Goal: Task Accomplishment & Management: Manage account settings

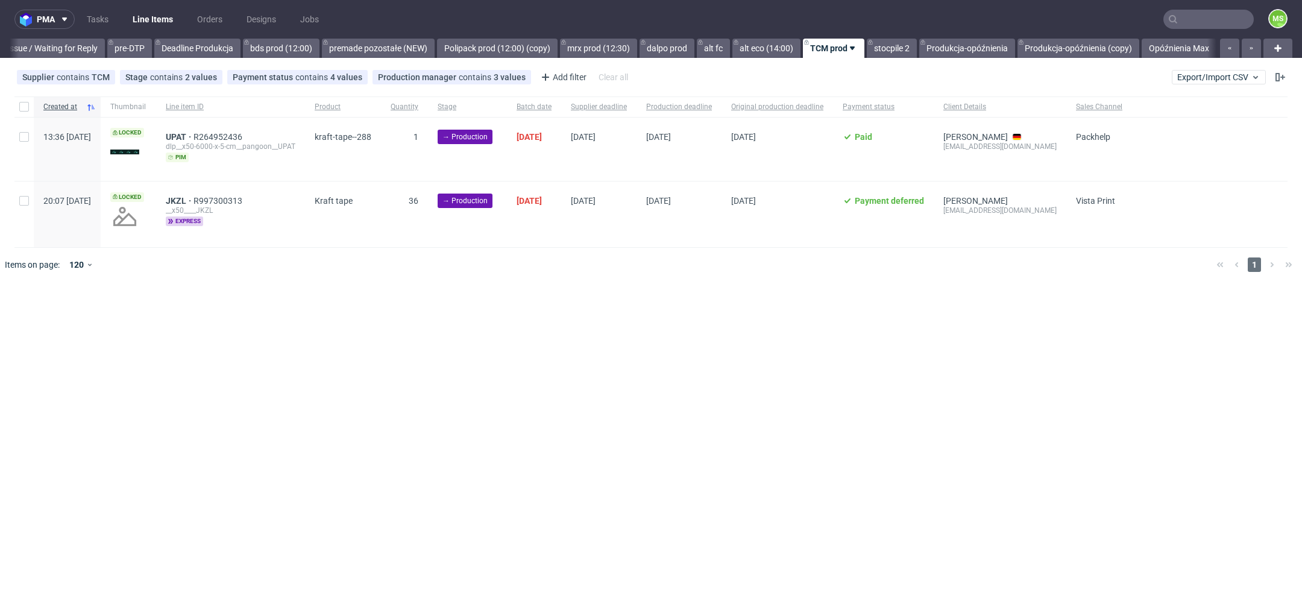
scroll to position [0, 1954]
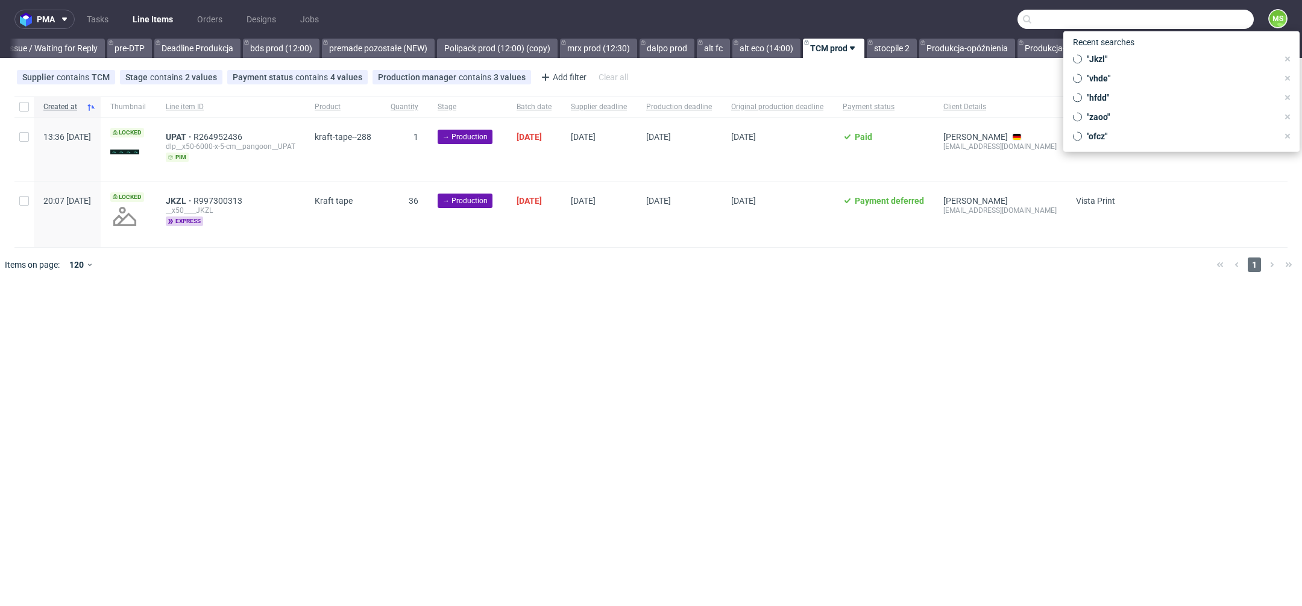
click at [1207, 19] on input "text" at bounding box center [1136, 19] width 236 height 19
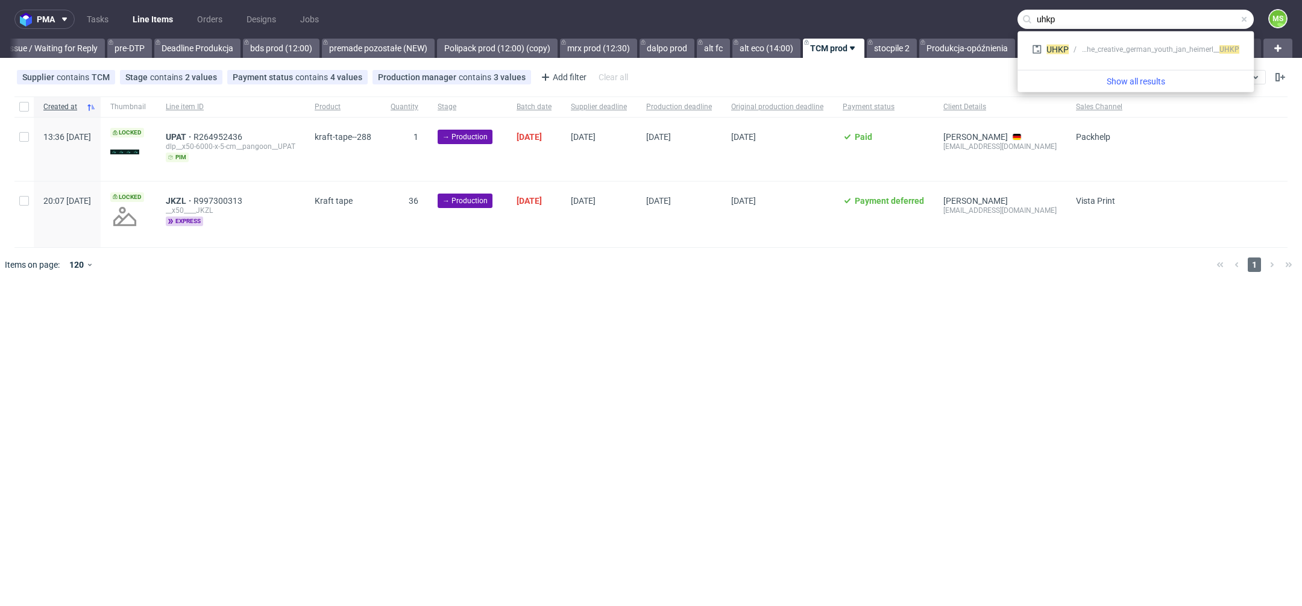
type input "uhkp"
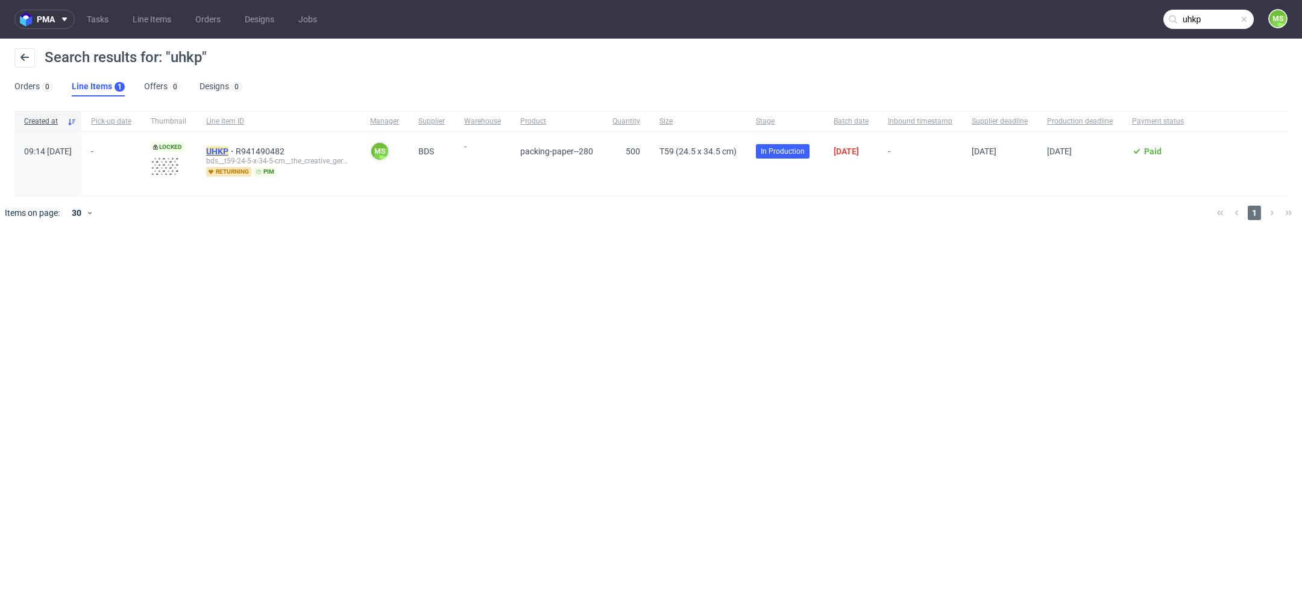
click at [228, 148] on mark "UHKP" at bounding box center [217, 151] width 22 height 10
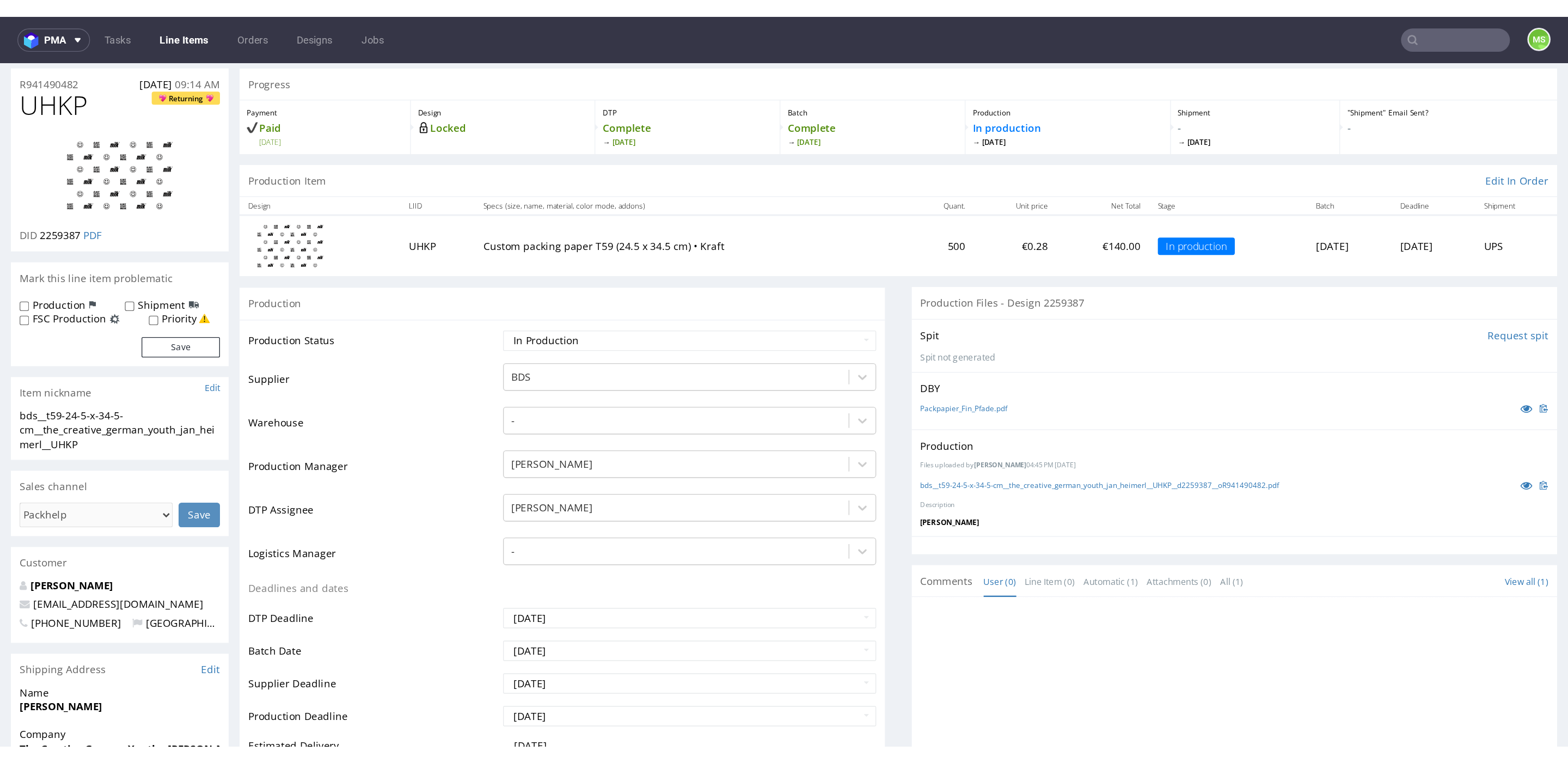
scroll to position [33, 0]
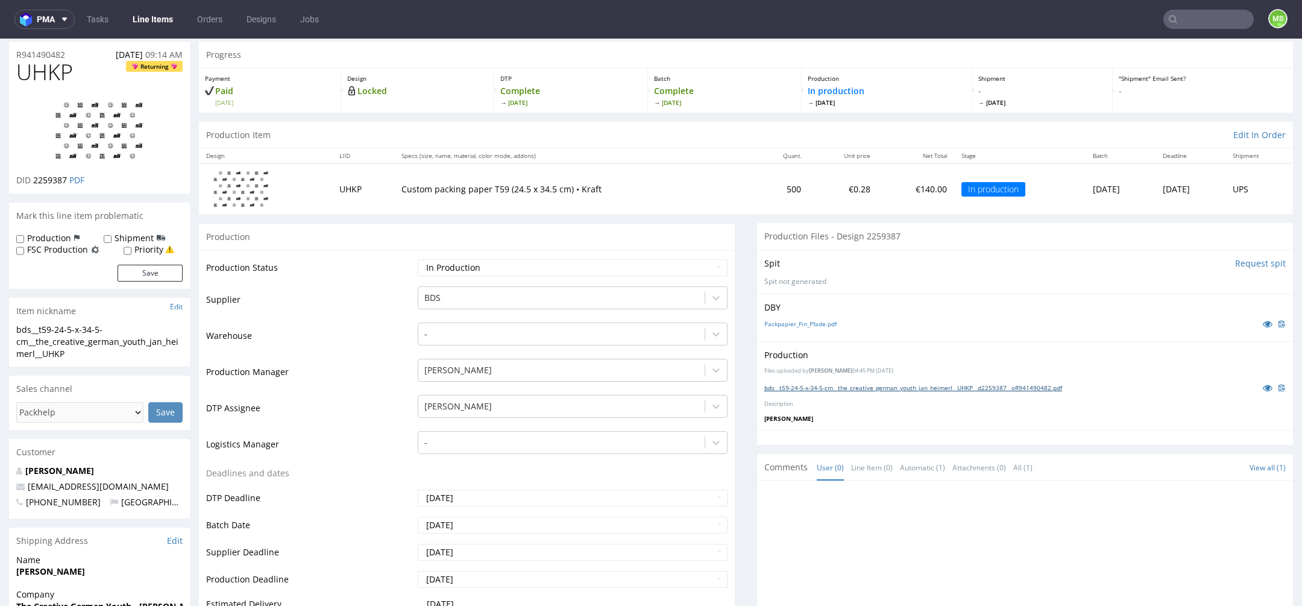
click at [907, 388] on link "bds__t59-24-5-x-34-5-cm__the_creative_german_youth_jan_heimerl__UHKP__d2259387_…" at bounding box center [913, 387] width 298 height 8
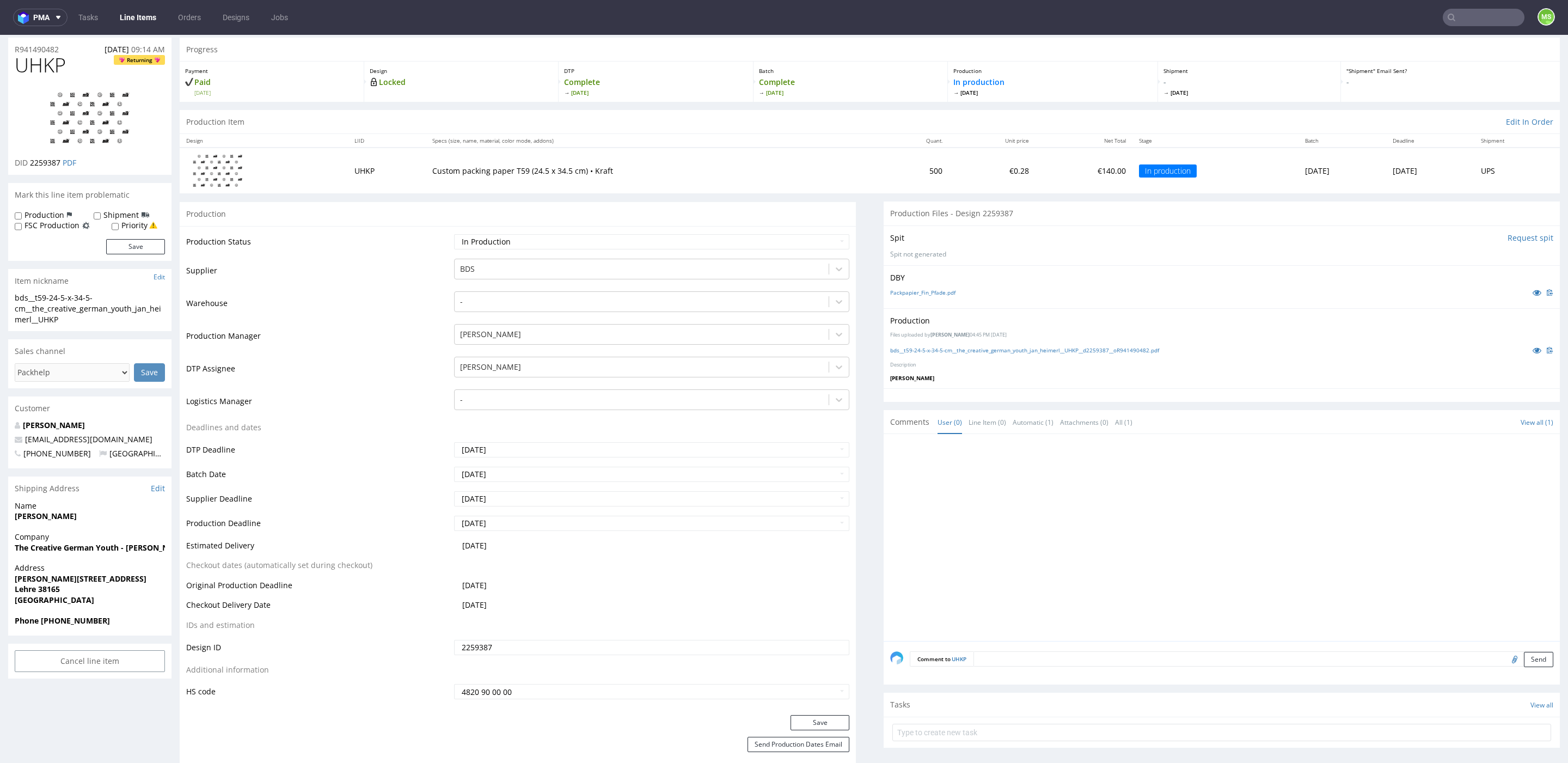
click at [130, 14] on link "Line Items" at bounding box center [137, 17] width 50 height 17
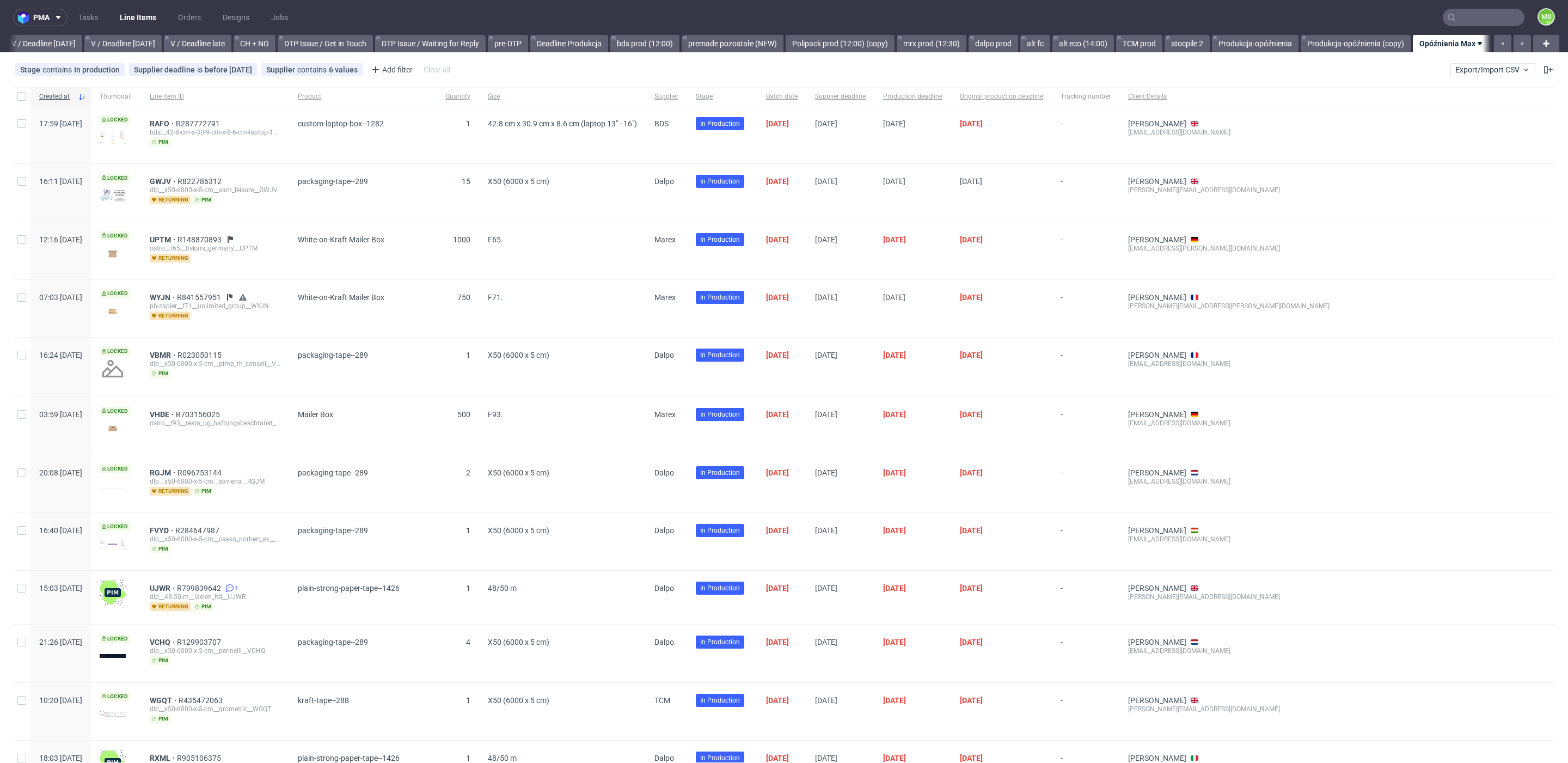
scroll to position [0, 1386]
click at [1069, 46] on link "alt eco (14:00)" at bounding box center [1083, 43] width 61 height 17
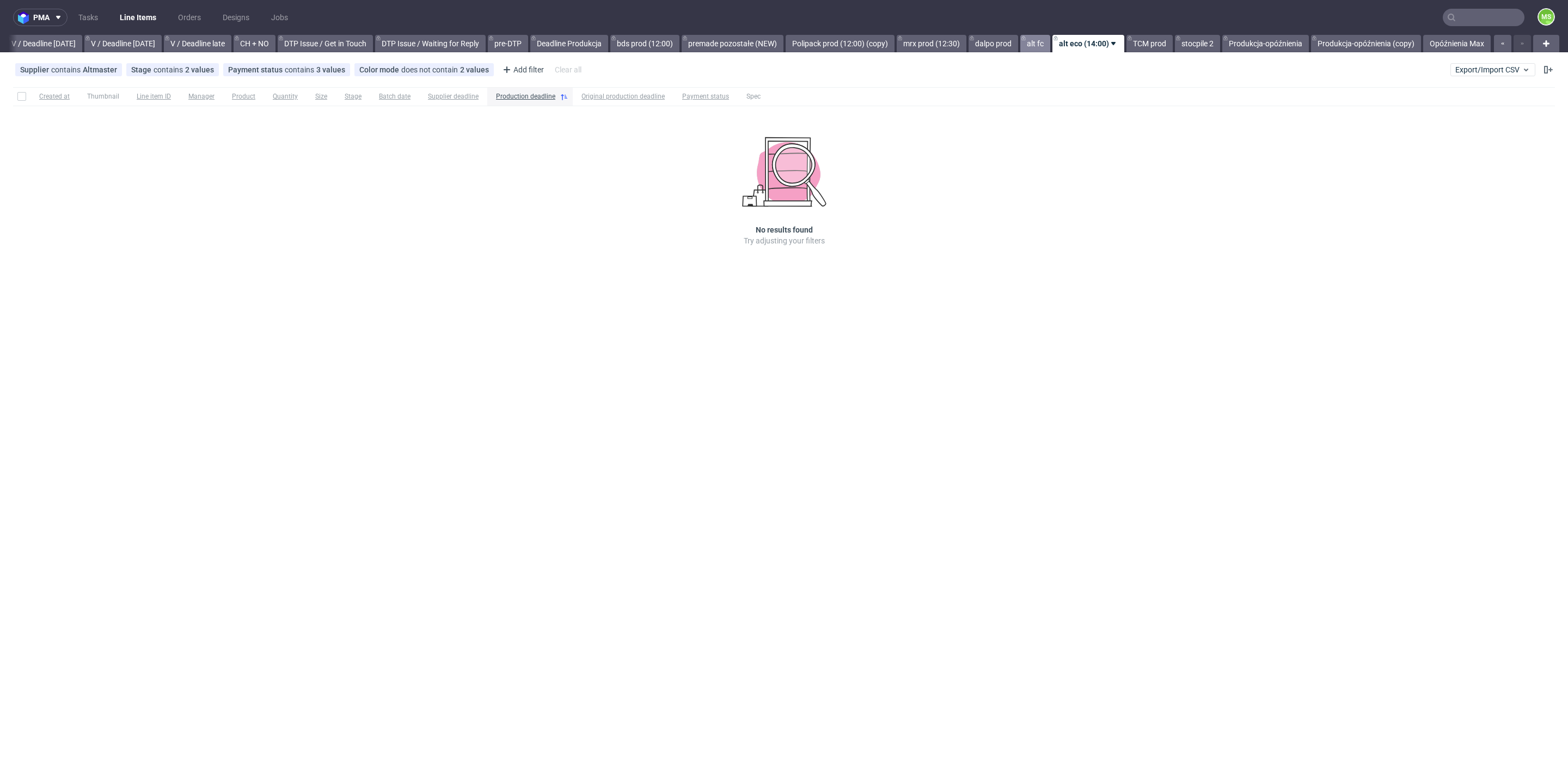
click at [1035, 44] on link "alt fc" at bounding box center [1035, 43] width 30 height 17
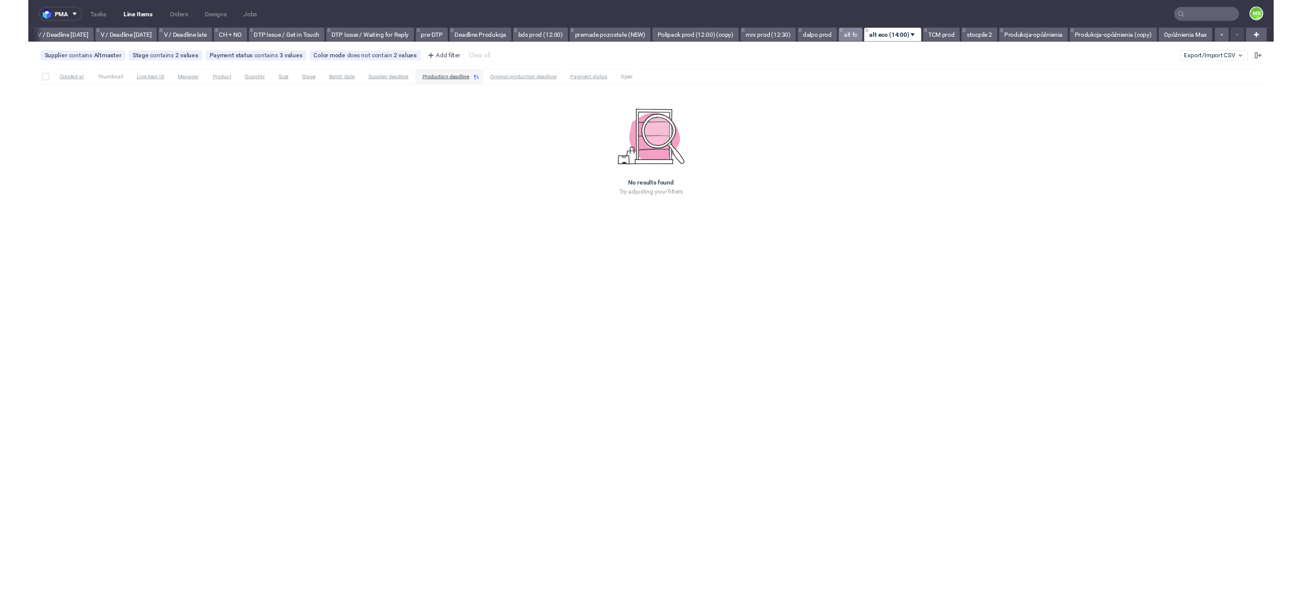
scroll to position [0, 1520]
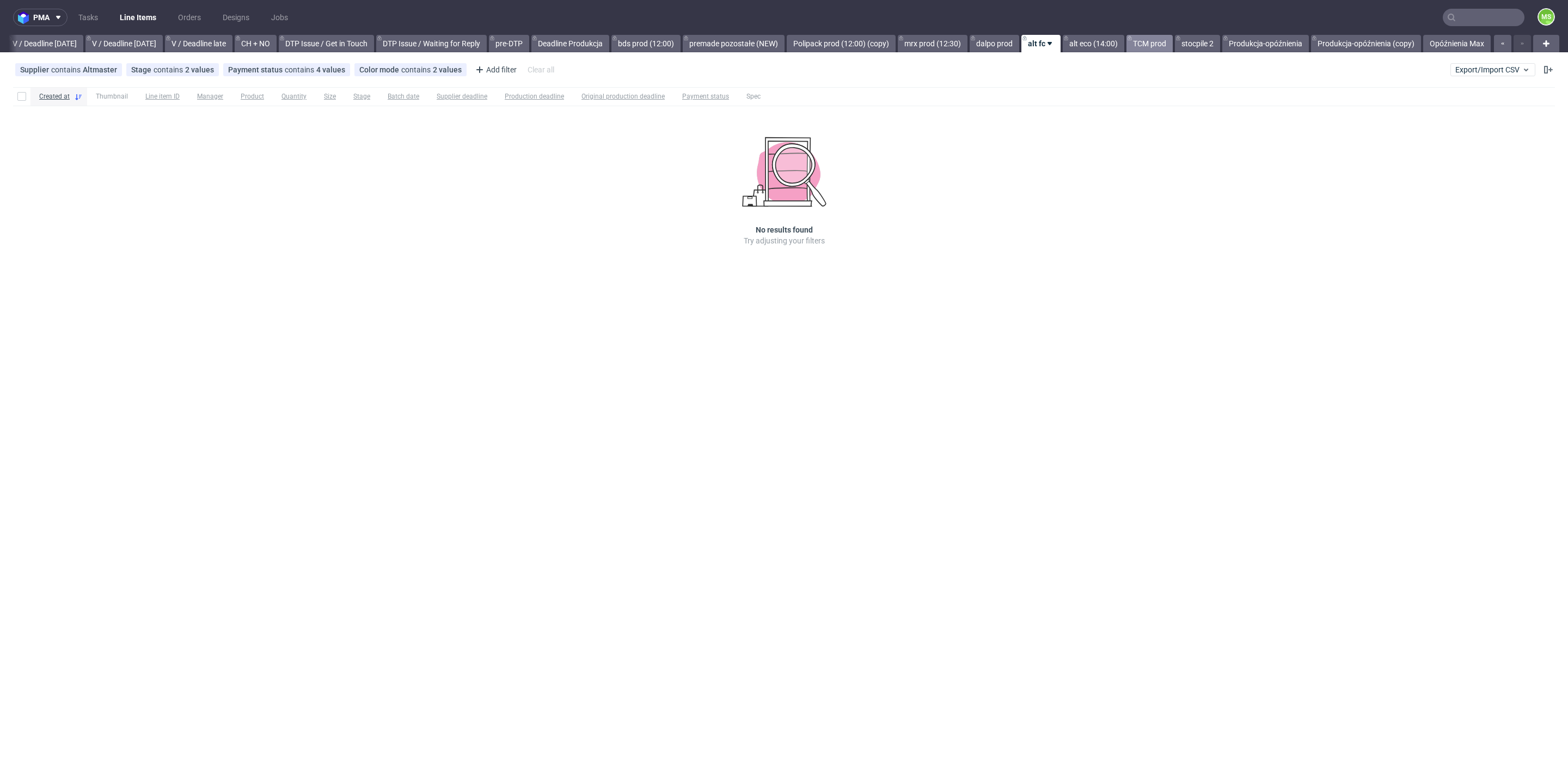
click at [1161, 51] on link "TCM prod" at bounding box center [1149, 43] width 46 height 17
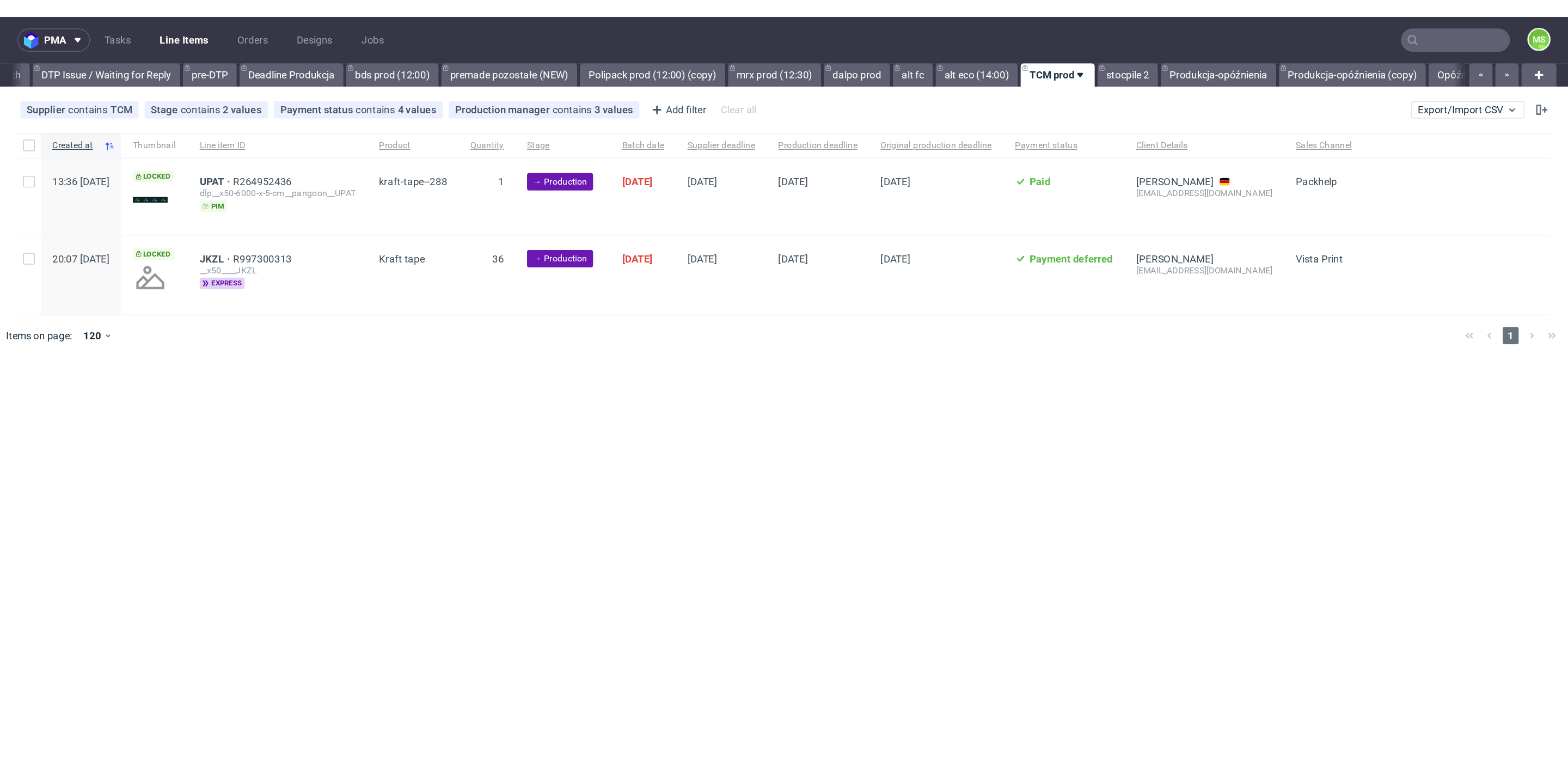
scroll to position [0, 1373]
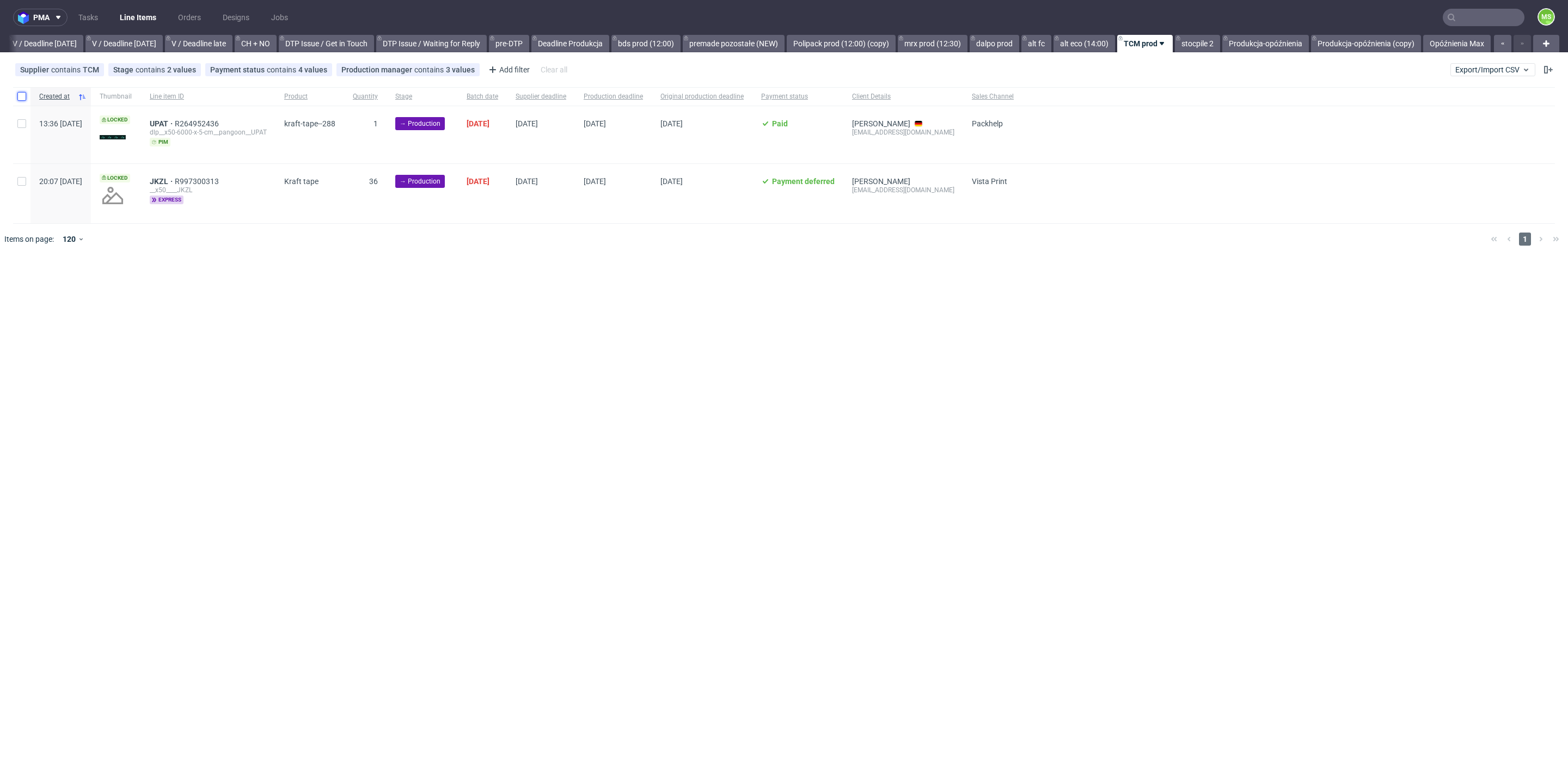
click at [19, 97] on input "checkbox" at bounding box center [22, 97] width 9 height 9
checkbox input "true"
click at [19, 97] on input "checkbox" at bounding box center [22, 97] width 9 height 9
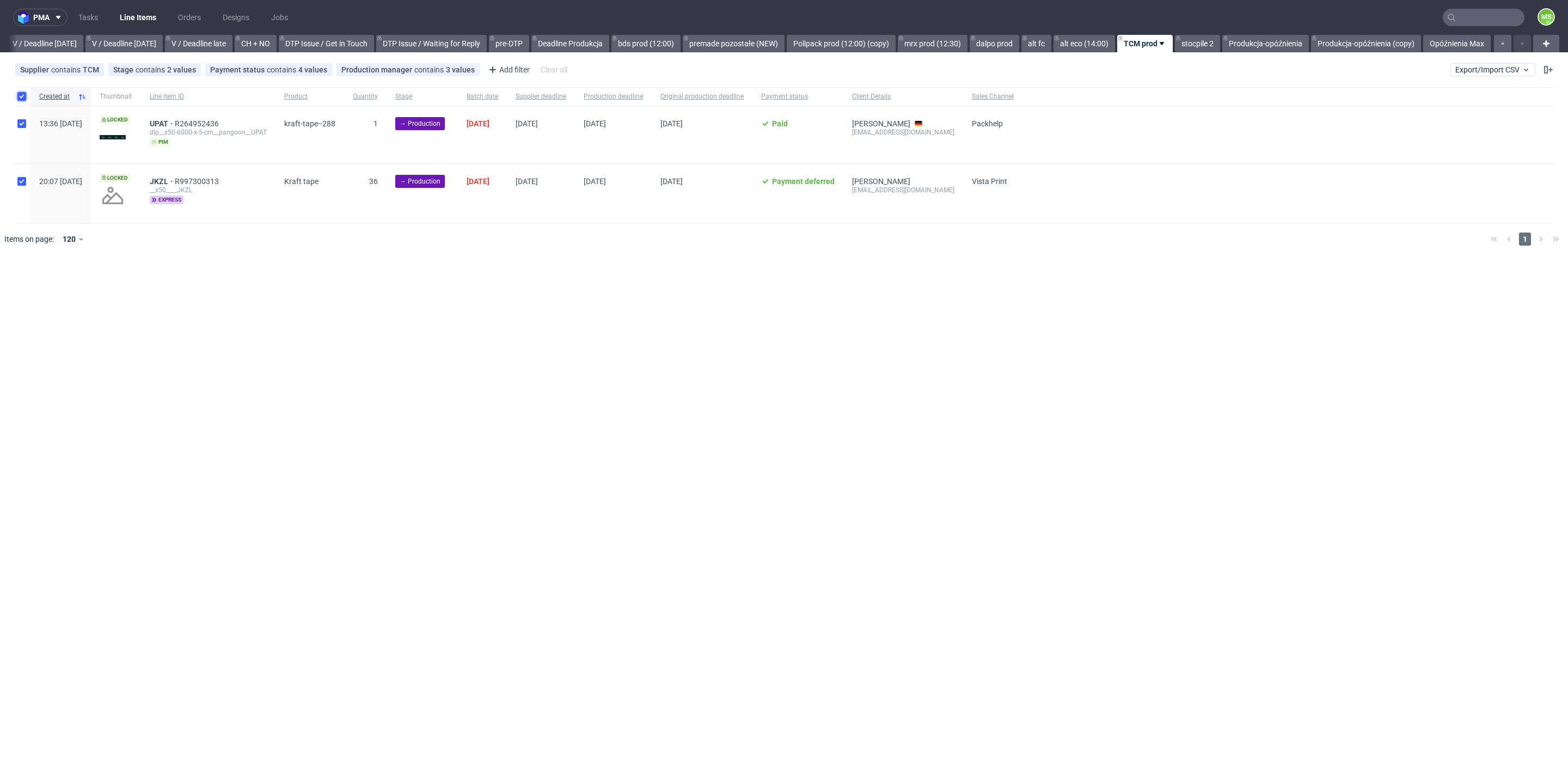
checkbox input "false"
click at [19, 97] on input "checkbox" at bounding box center [22, 97] width 9 height 9
checkbox input "true"
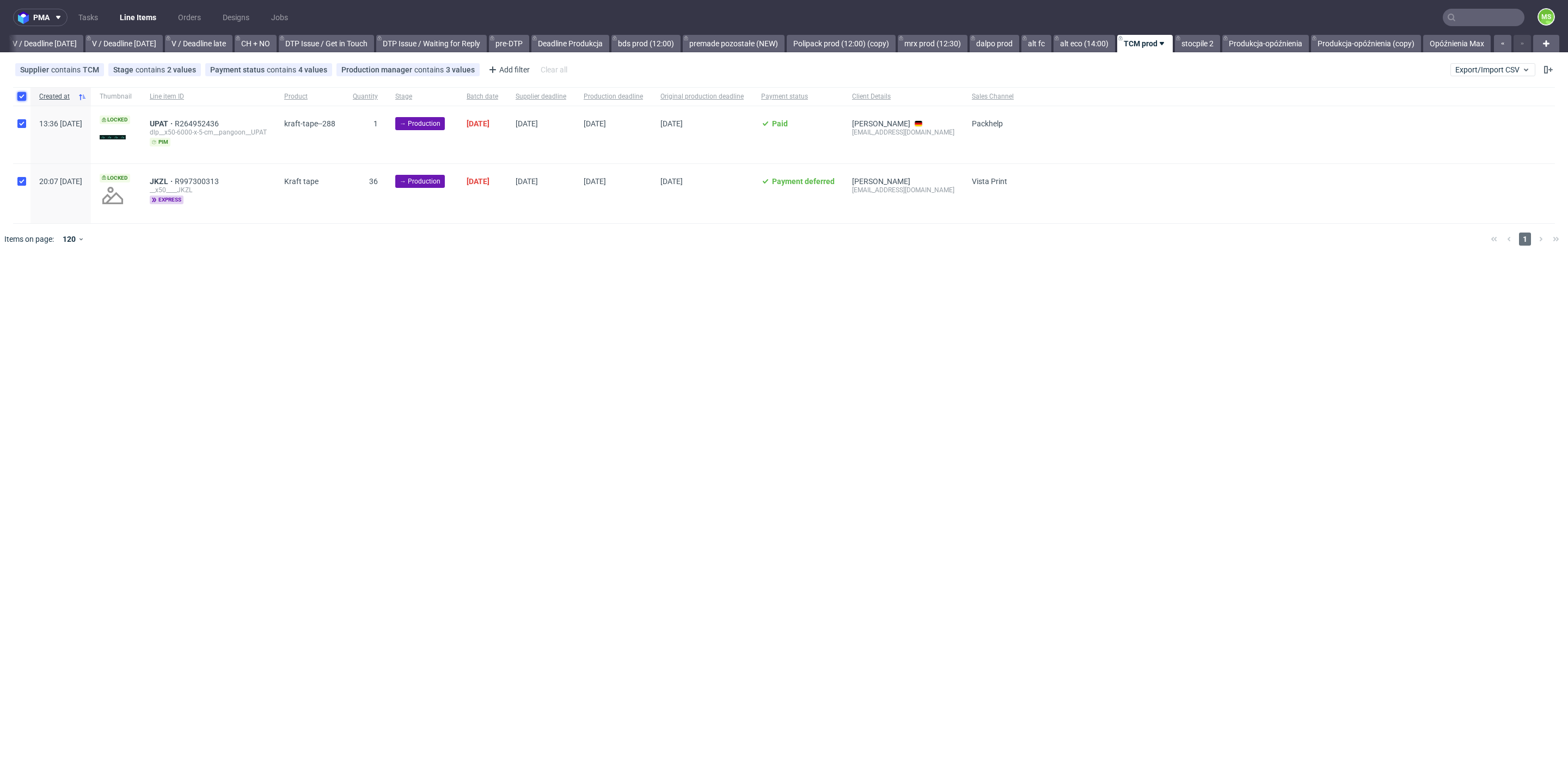
checkbox input "true"
click at [207, 285] on span "Change batch date" at bounding box center [191, 287] width 65 height 11
drag, startPoint x: 209, startPoint y: 282, endPoint x: 213, endPoint y: 287, distance: 6.4
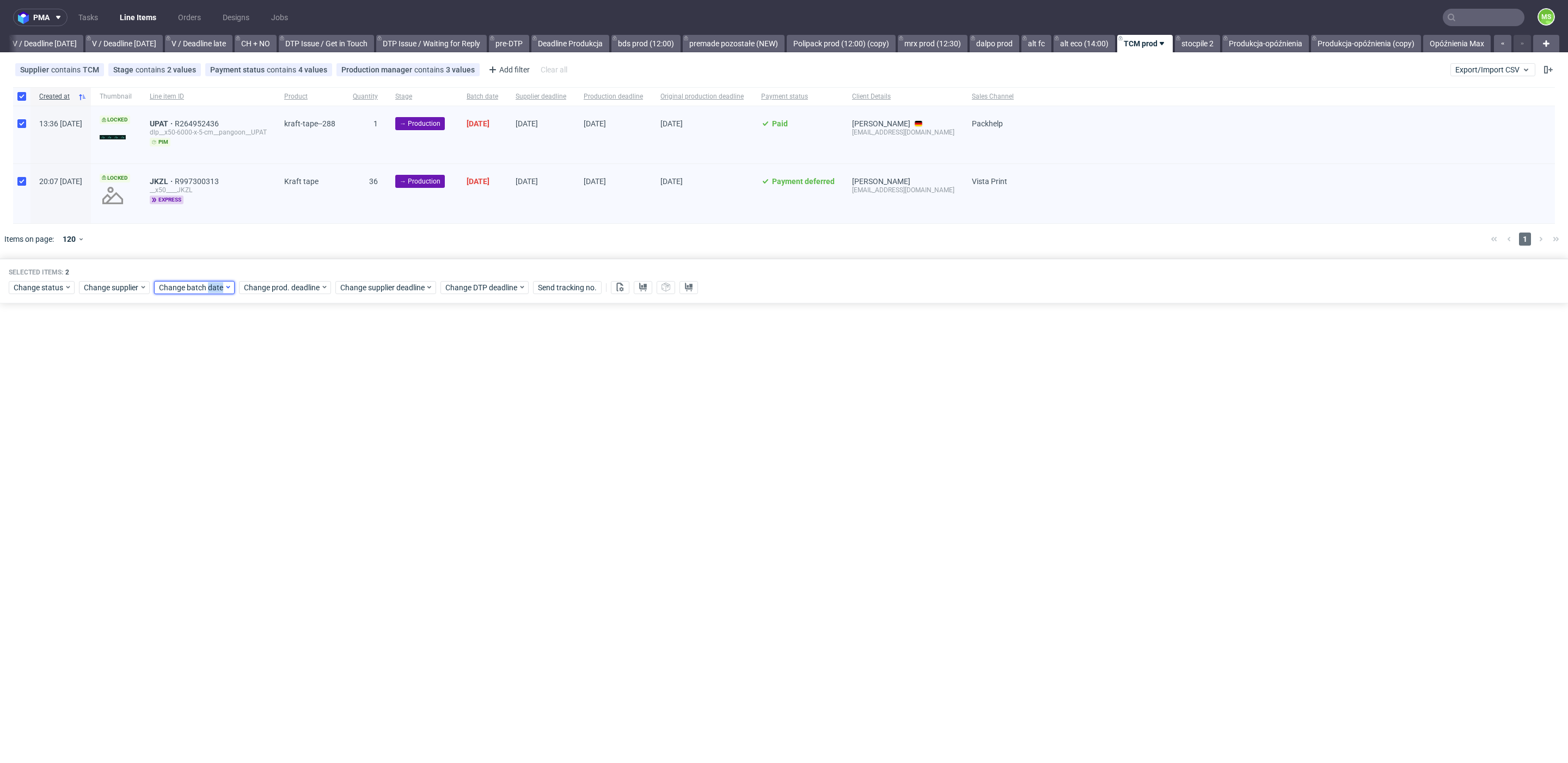
click at [209, 282] on span "Change batch date" at bounding box center [191, 287] width 65 height 11
drag, startPoint x: 240, startPoint y: 391, endPoint x: 284, endPoint y: 456, distance: 78.5
click at [241, 391] on span "18" at bounding box center [245, 395] width 9 height 11
click at [293, 470] on button "Save" at bounding box center [284, 470] width 27 height 17
click at [304, 292] on div "Change prod. deadline" at bounding box center [285, 287] width 92 height 13
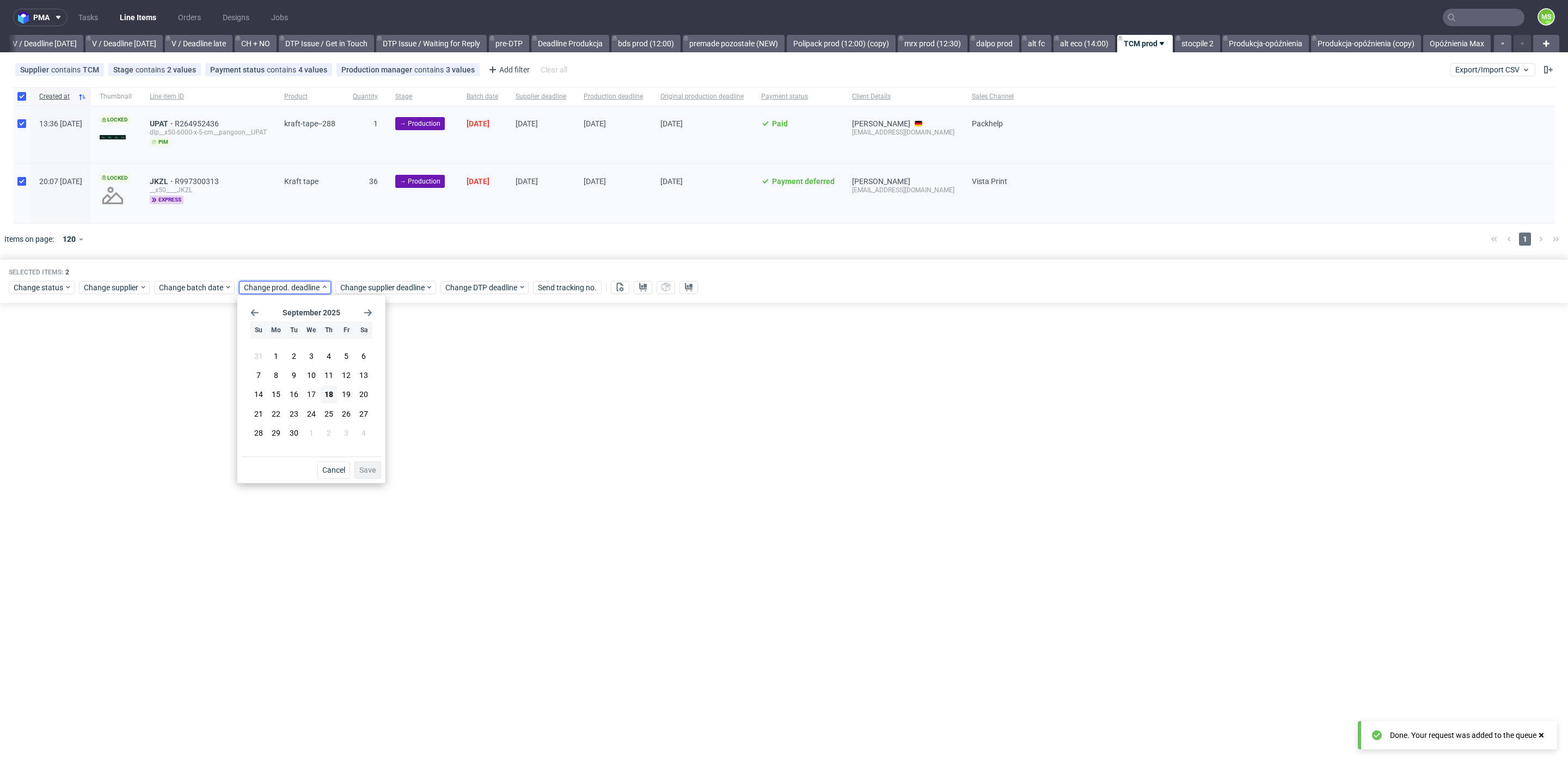
drag, startPoint x: 327, startPoint y: 431, endPoint x: 359, endPoint y: 451, distance: 37.7
click at [330, 433] on span "2" at bounding box center [329, 433] width 5 height 11
click at [365, 460] on div "Cancel Save" at bounding box center [312, 467] width 139 height 23
drag, startPoint x: 370, startPoint y: 468, endPoint x: 406, endPoint y: 361, distance: 112.9
click at [371, 467] on span "Save" at bounding box center [368, 470] width 17 height 7
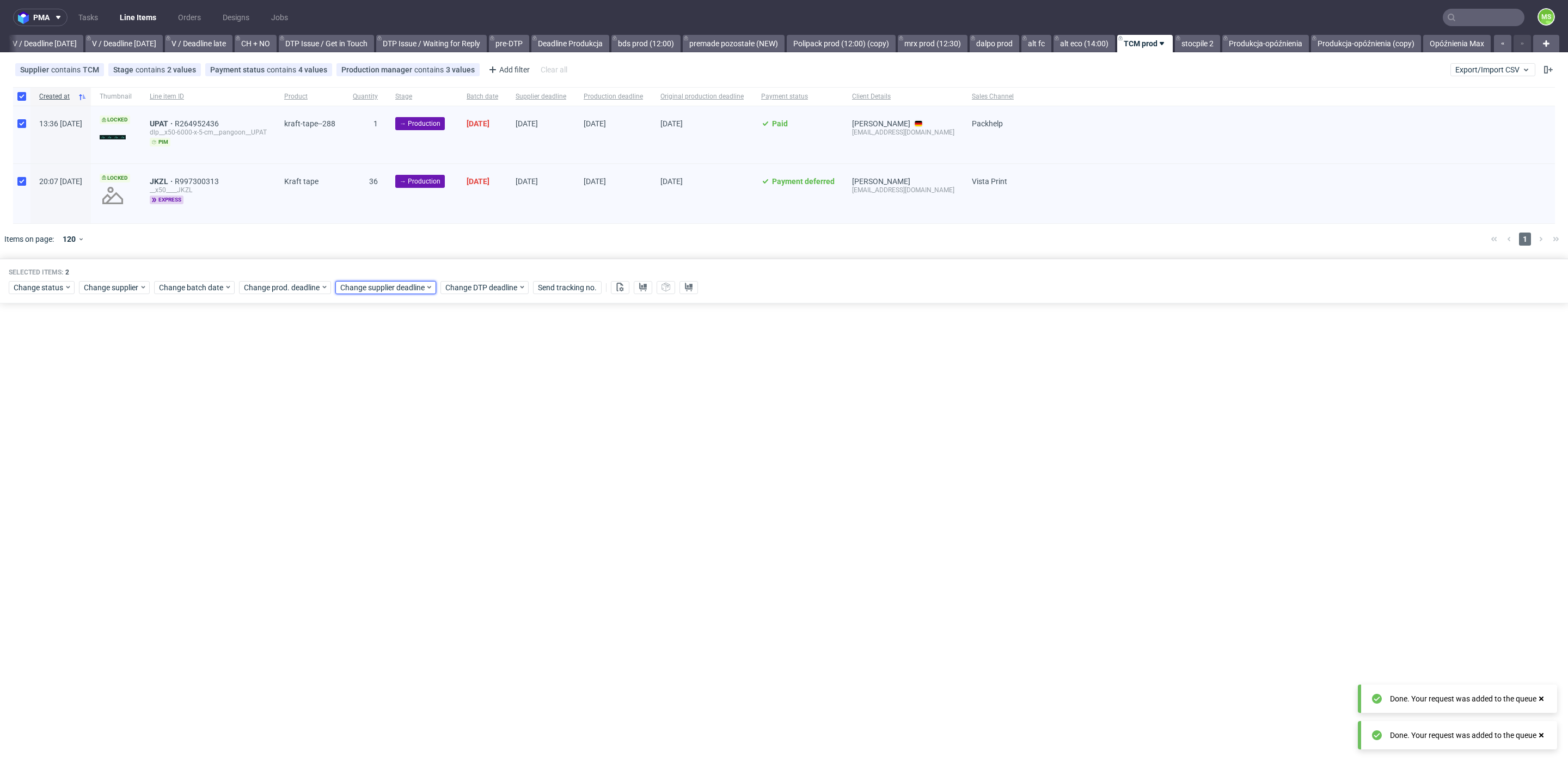
click at [405, 290] on span "Change supplier deadline" at bounding box center [383, 287] width 85 height 11
drag, startPoint x: 425, startPoint y: 435, endPoint x: 462, endPoint y: 467, distance: 48.9
click at [430, 438] on button "2" at bounding box center [425, 433] width 17 height 17
click at [462, 467] on span "Save" at bounding box center [464, 470] width 17 height 7
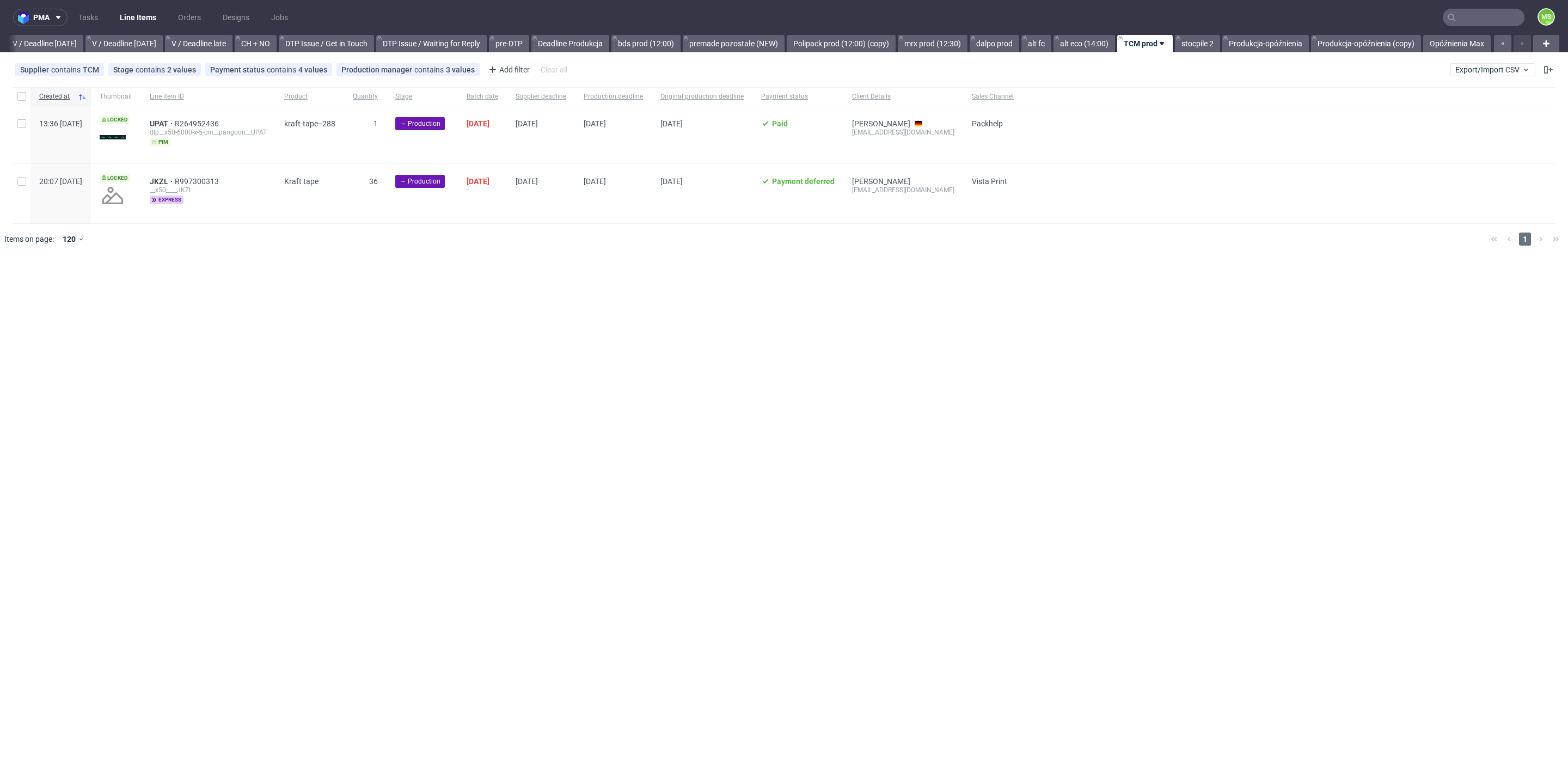
scroll to position [0, 1373]
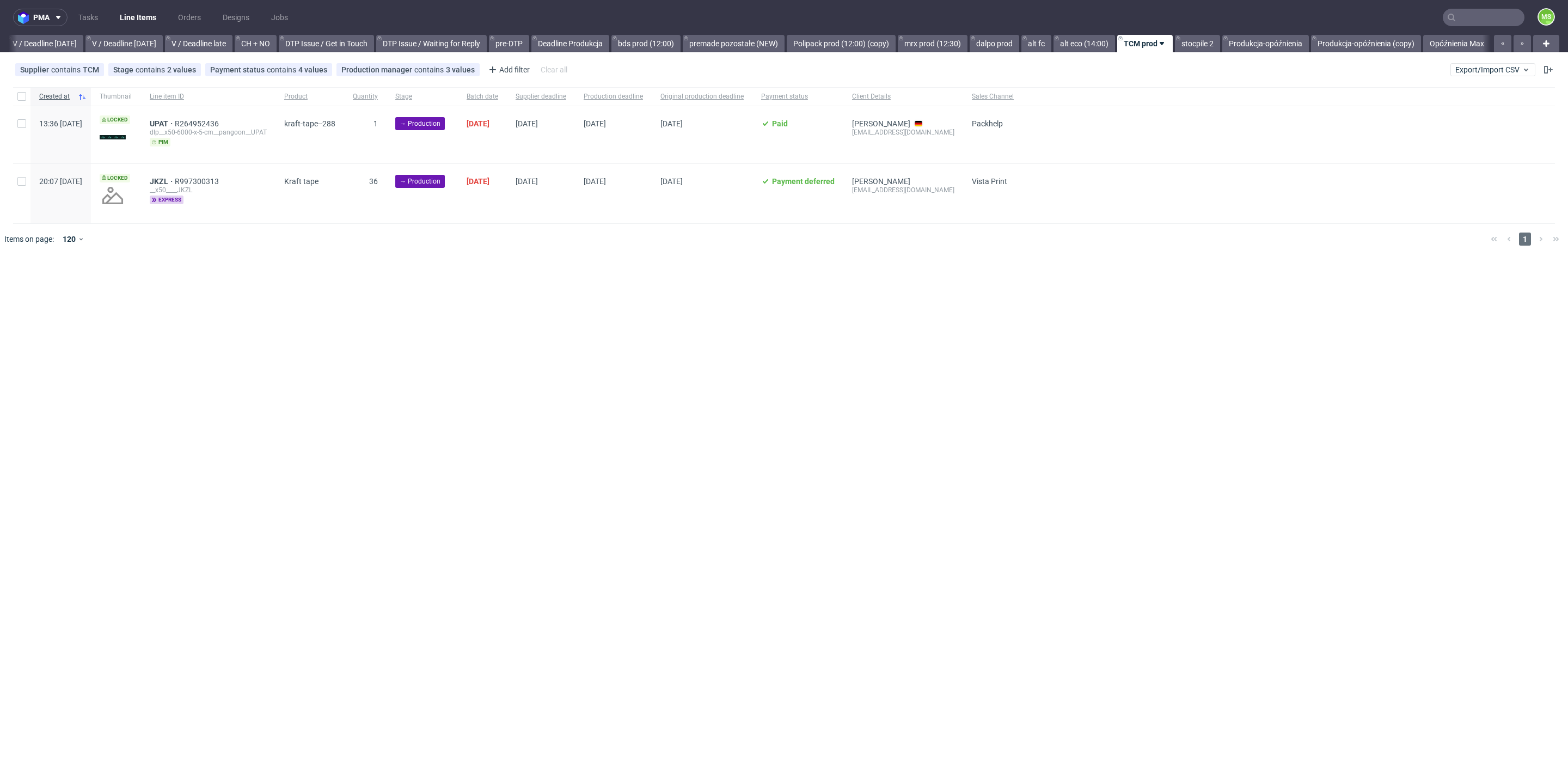
scroll to position [0, 1373]
click at [15, 96] on div at bounding box center [21, 96] width 17 height 18
checkbox input "true"
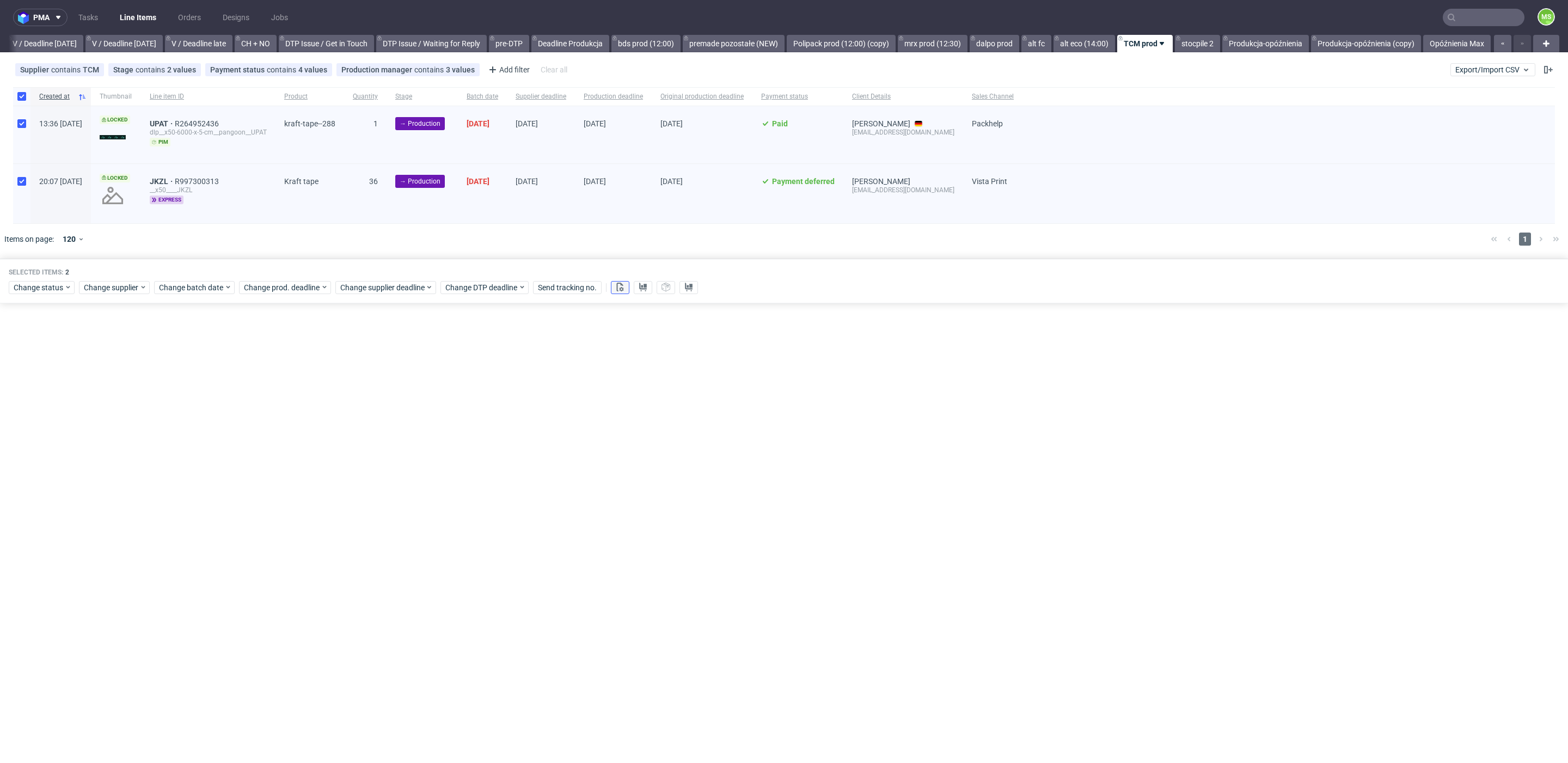
click at [617, 291] on button at bounding box center [620, 287] width 18 height 13
click at [639, 290] on icon at bounding box center [643, 287] width 9 height 9
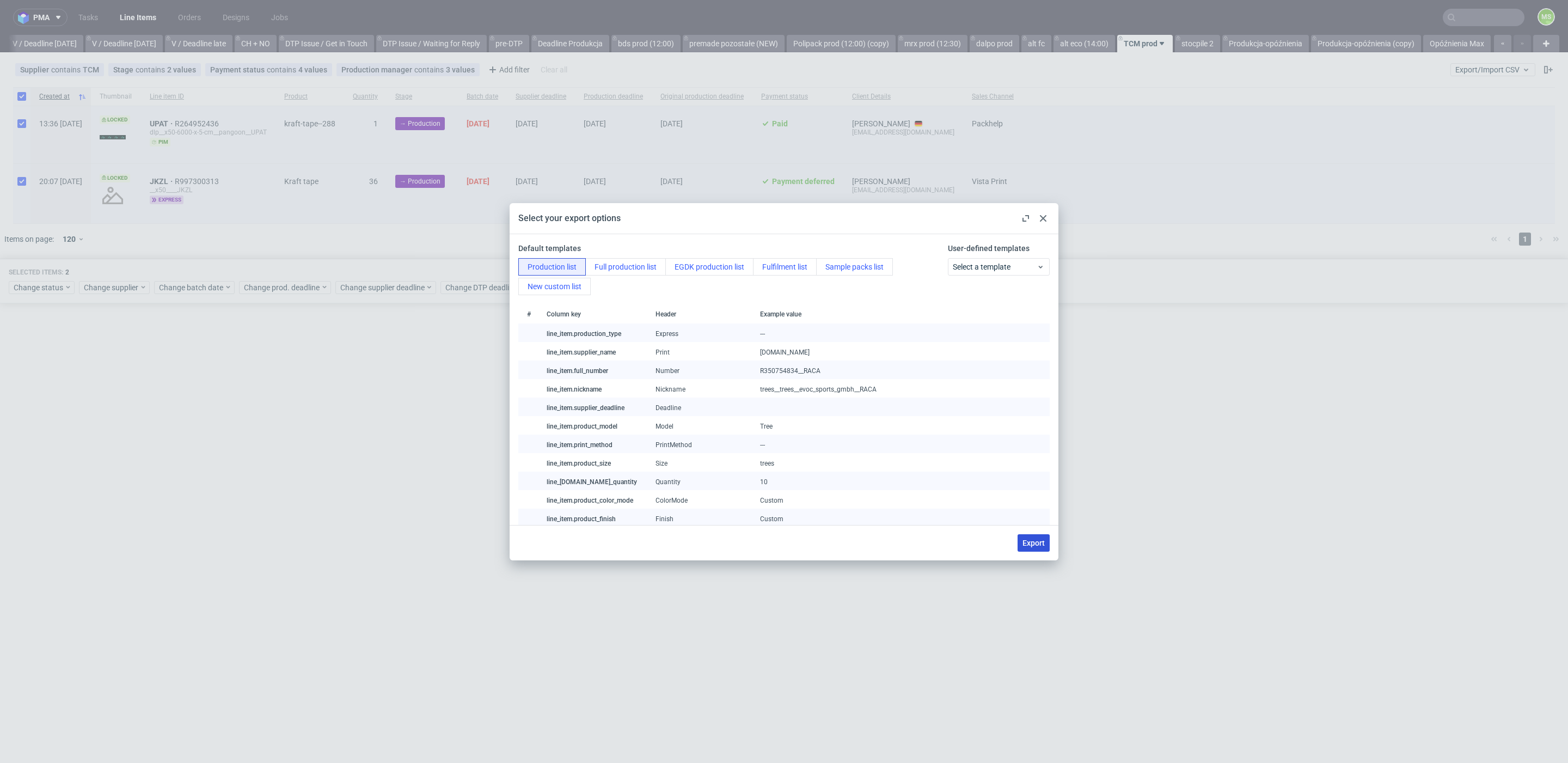
click at [1034, 542] on span "Export" at bounding box center [1033, 543] width 23 height 7
checkbox input "false"
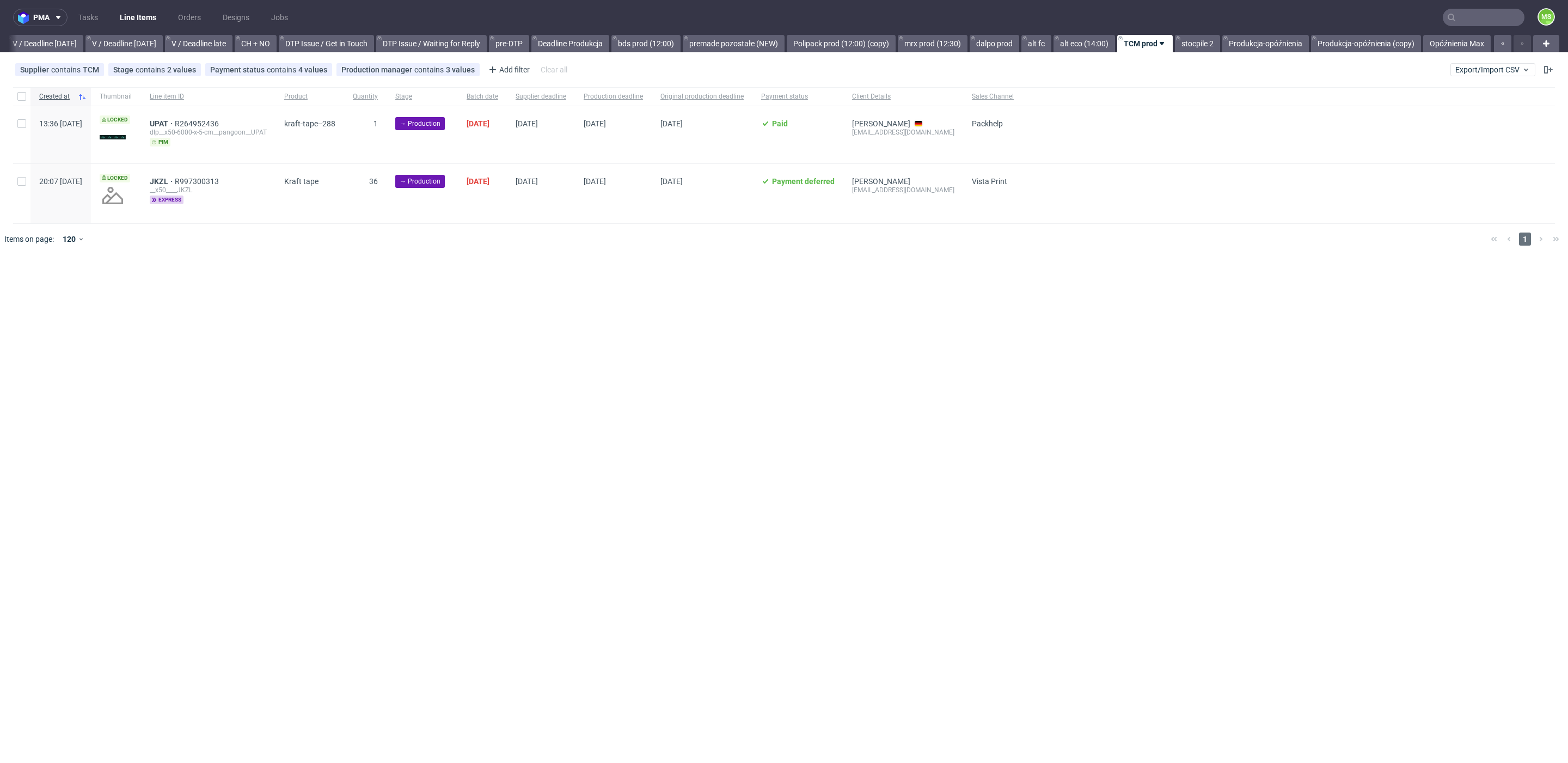
click at [18, 101] on div at bounding box center [21, 96] width 17 height 18
checkbox input "true"
click at [50, 289] on span "Change status" at bounding box center [39, 287] width 51 height 11
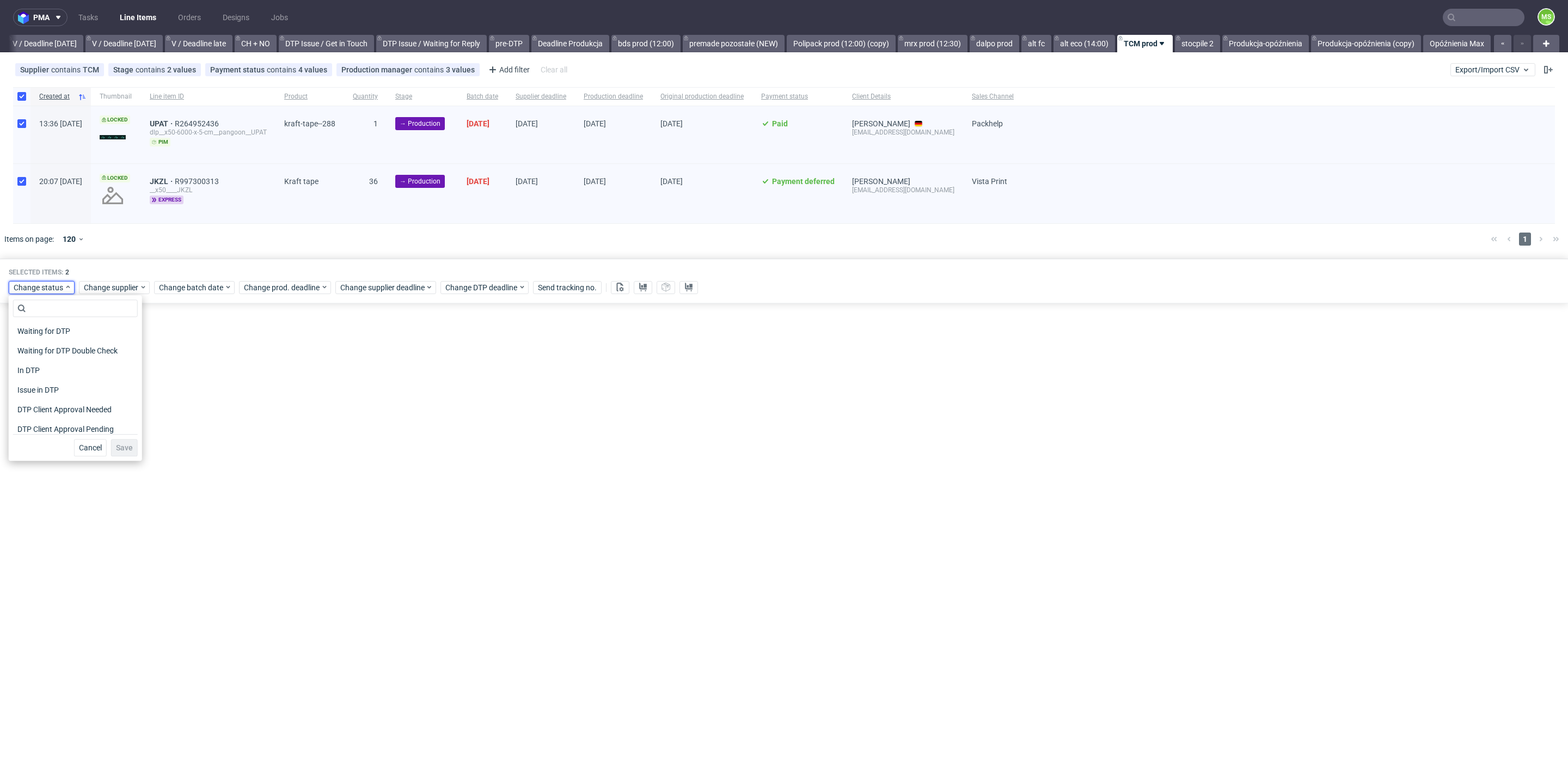
scroll to position [142, 0]
click at [65, 343] on span "In Production" at bounding box center [40, 345] width 55 height 15
click at [119, 447] on span "Save" at bounding box center [124, 447] width 17 height 7
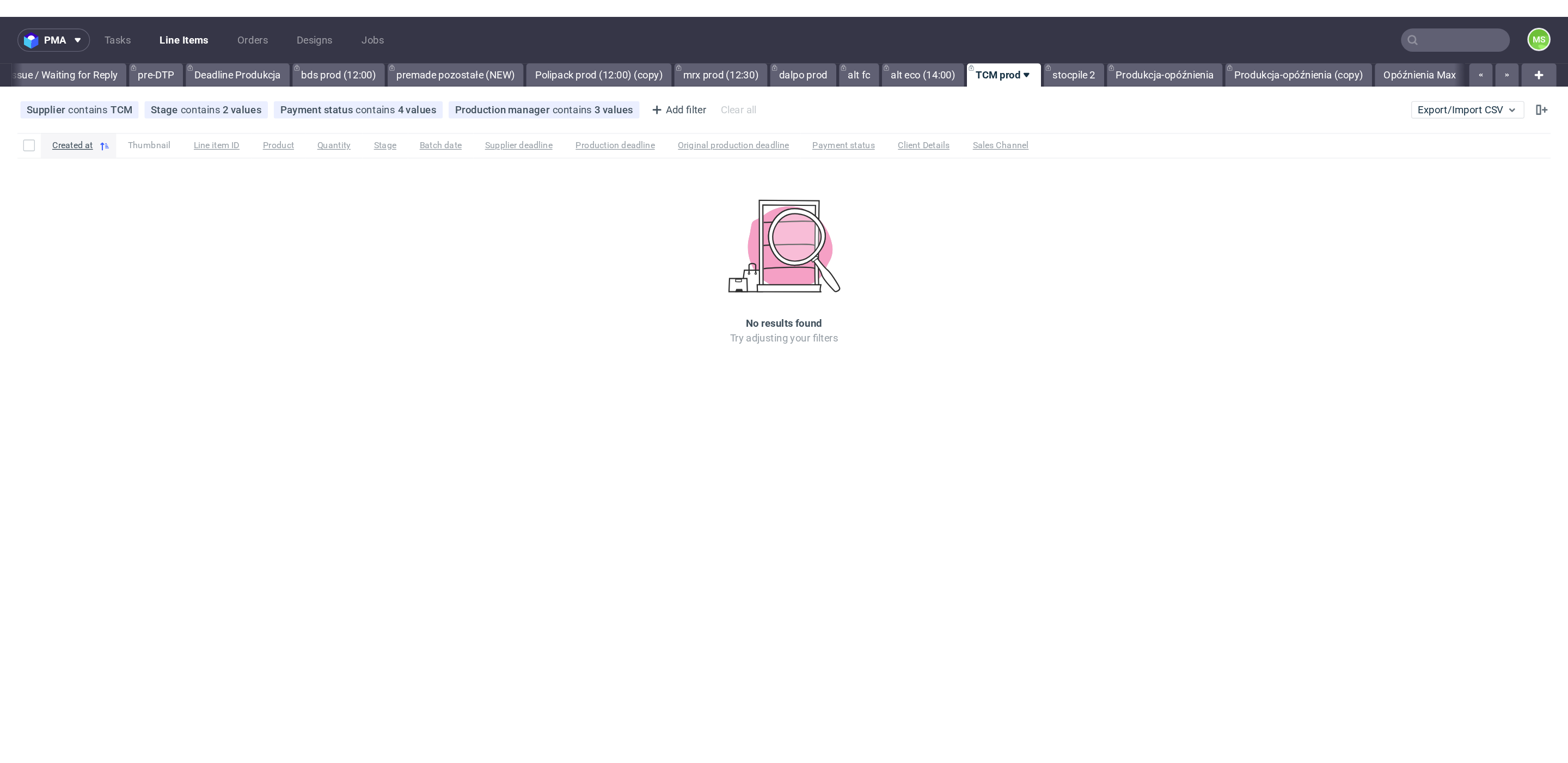
scroll to position [0, 1373]
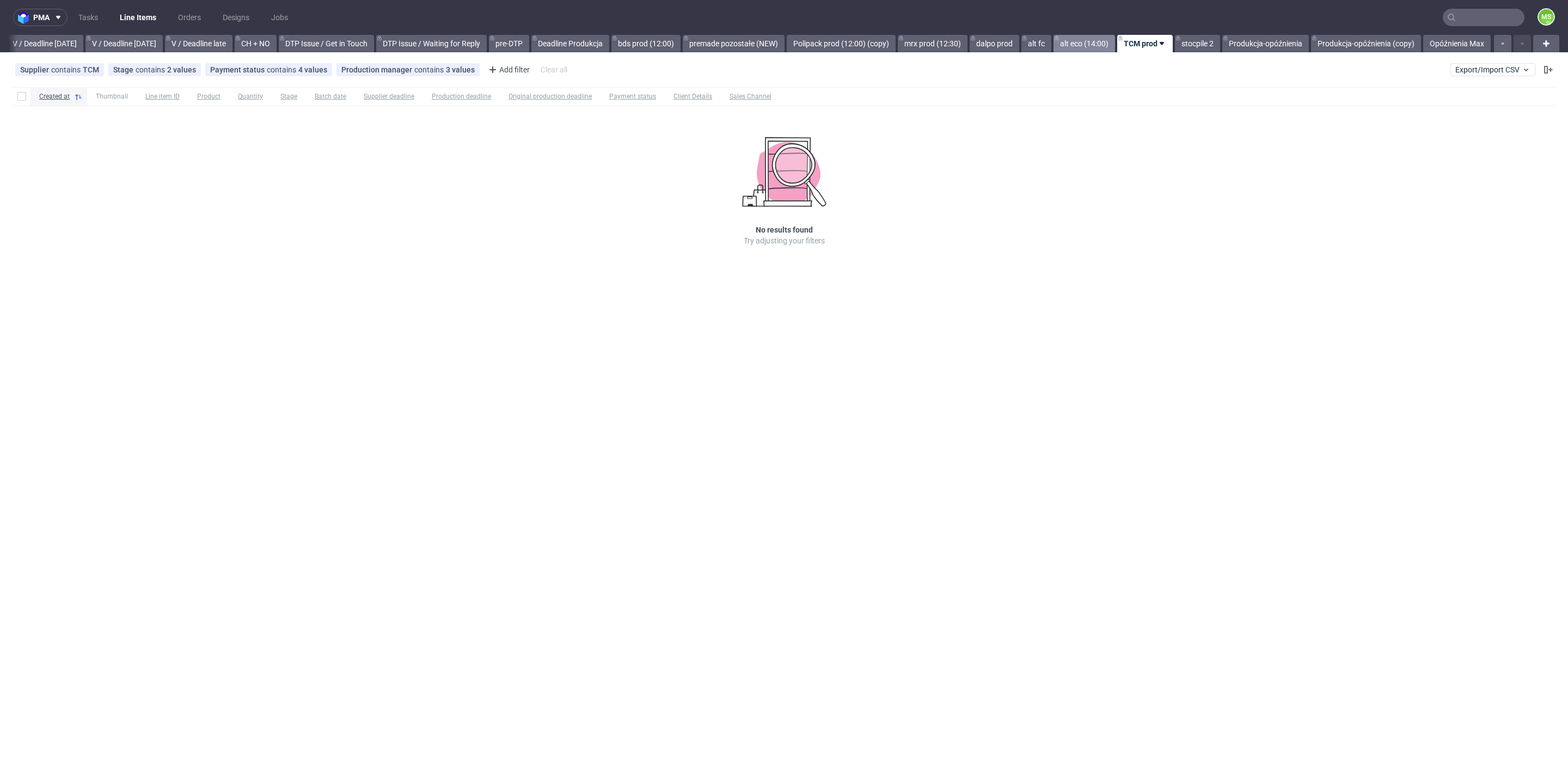
click at [1070, 44] on link "alt eco (14:00)" at bounding box center [1084, 43] width 61 height 17
click at [1144, 45] on link "TCM prod" at bounding box center [1149, 43] width 46 height 17
click at [1515, 24] on input "text" at bounding box center [1484, 17] width 81 height 17
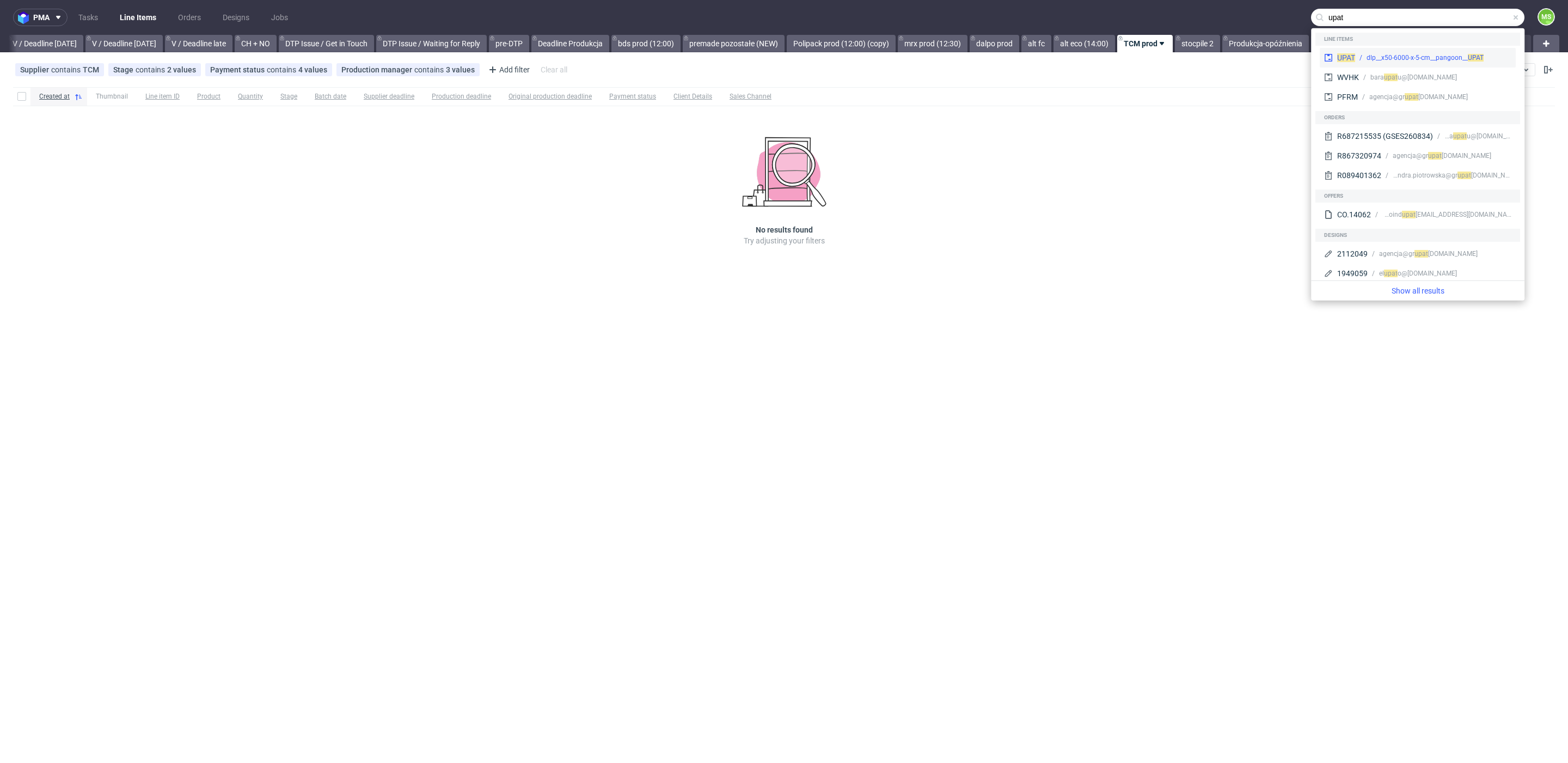
type input "upat"
click at [1432, 54] on div "dlp__x50-6000-x-5-cm__pangoon__ UPAT" at bounding box center [1425, 57] width 117 height 10
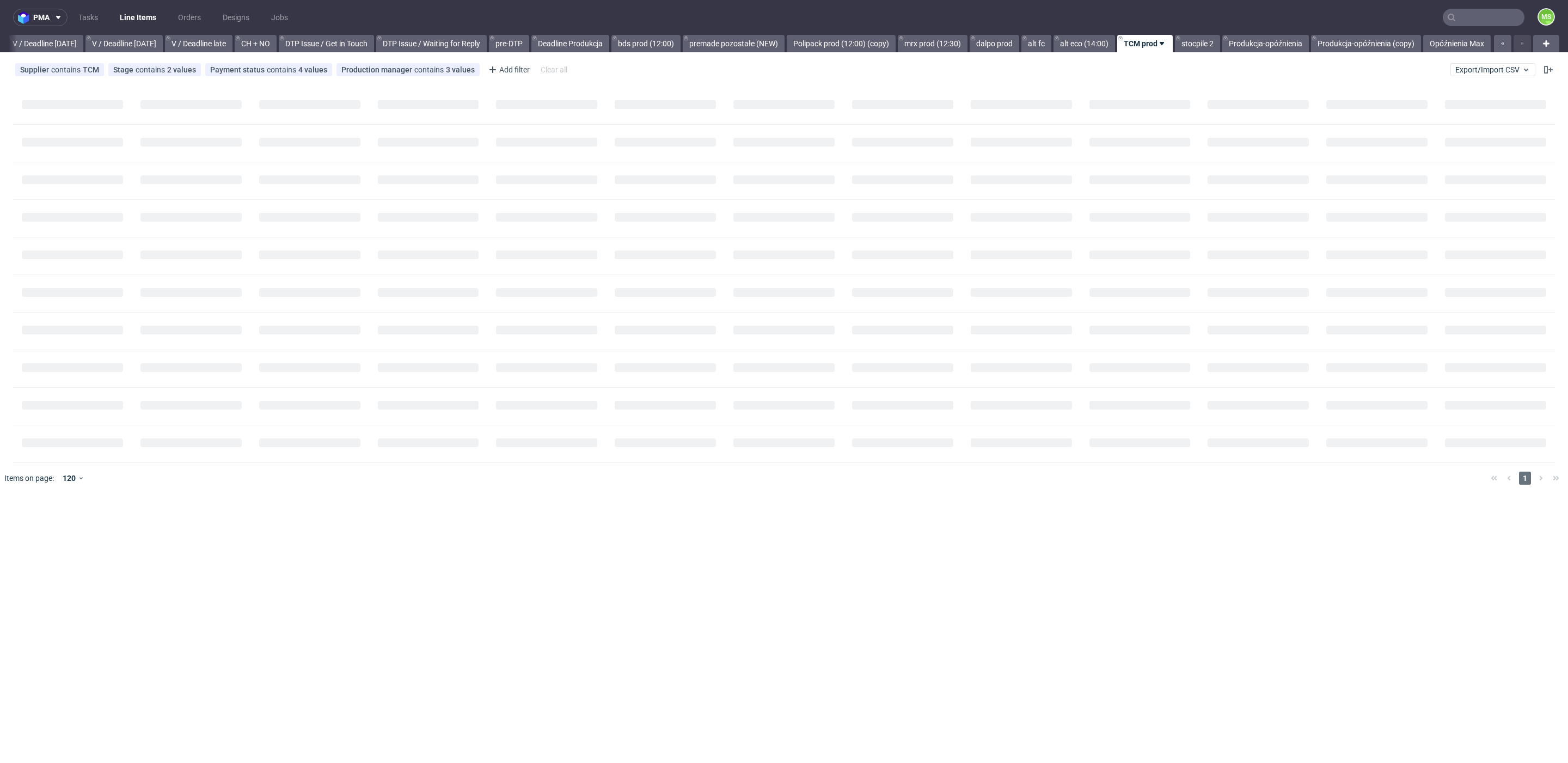
scroll to position [0, 1373]
click at [1458, 68] on span "Export/Import CSV" at bounding box center [1492, 70] width 75 height 9
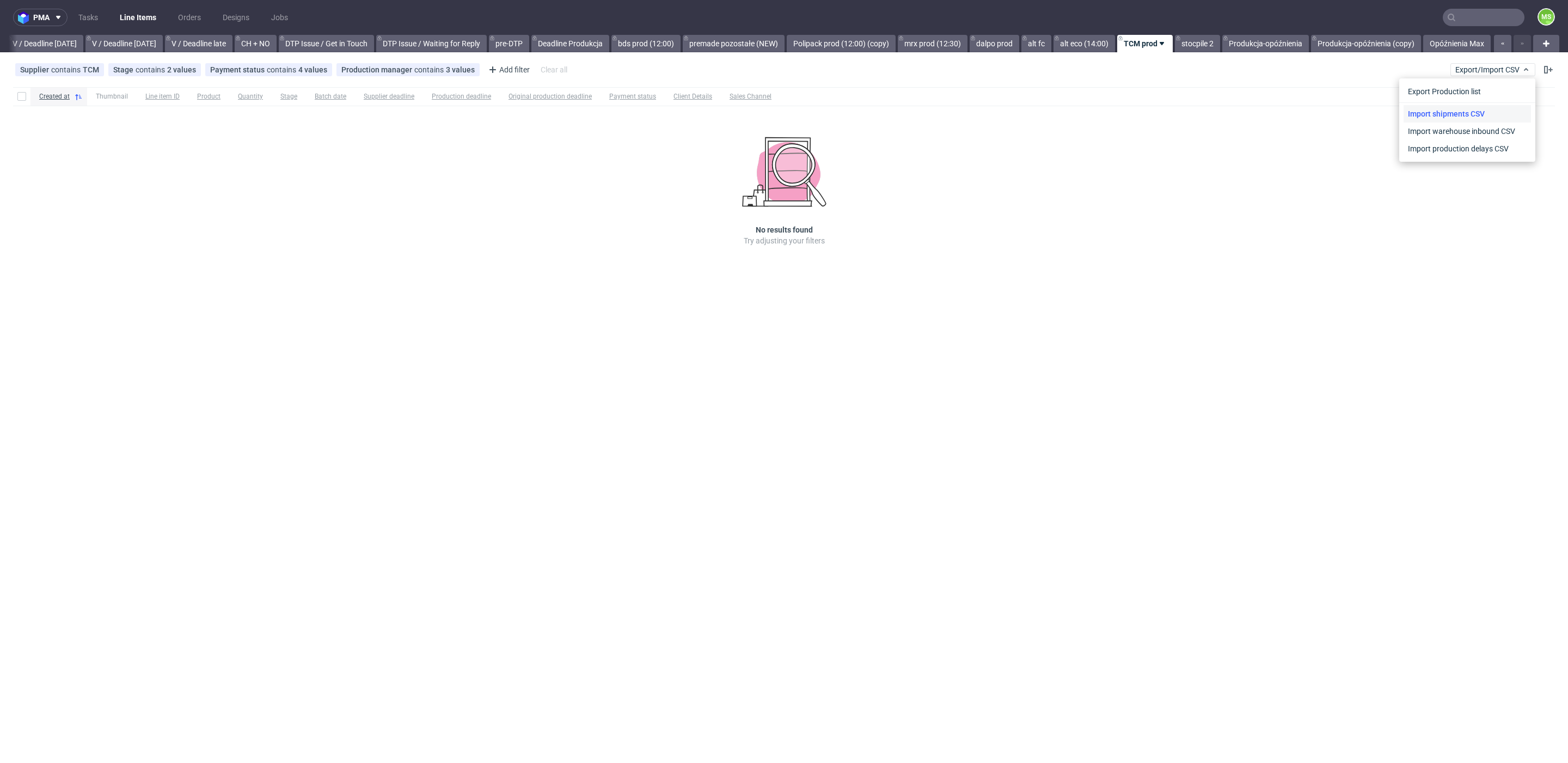
click at [1433, 115] on link "Import shipments CSV" at bounding box center [1467, 113] width 127 height 17
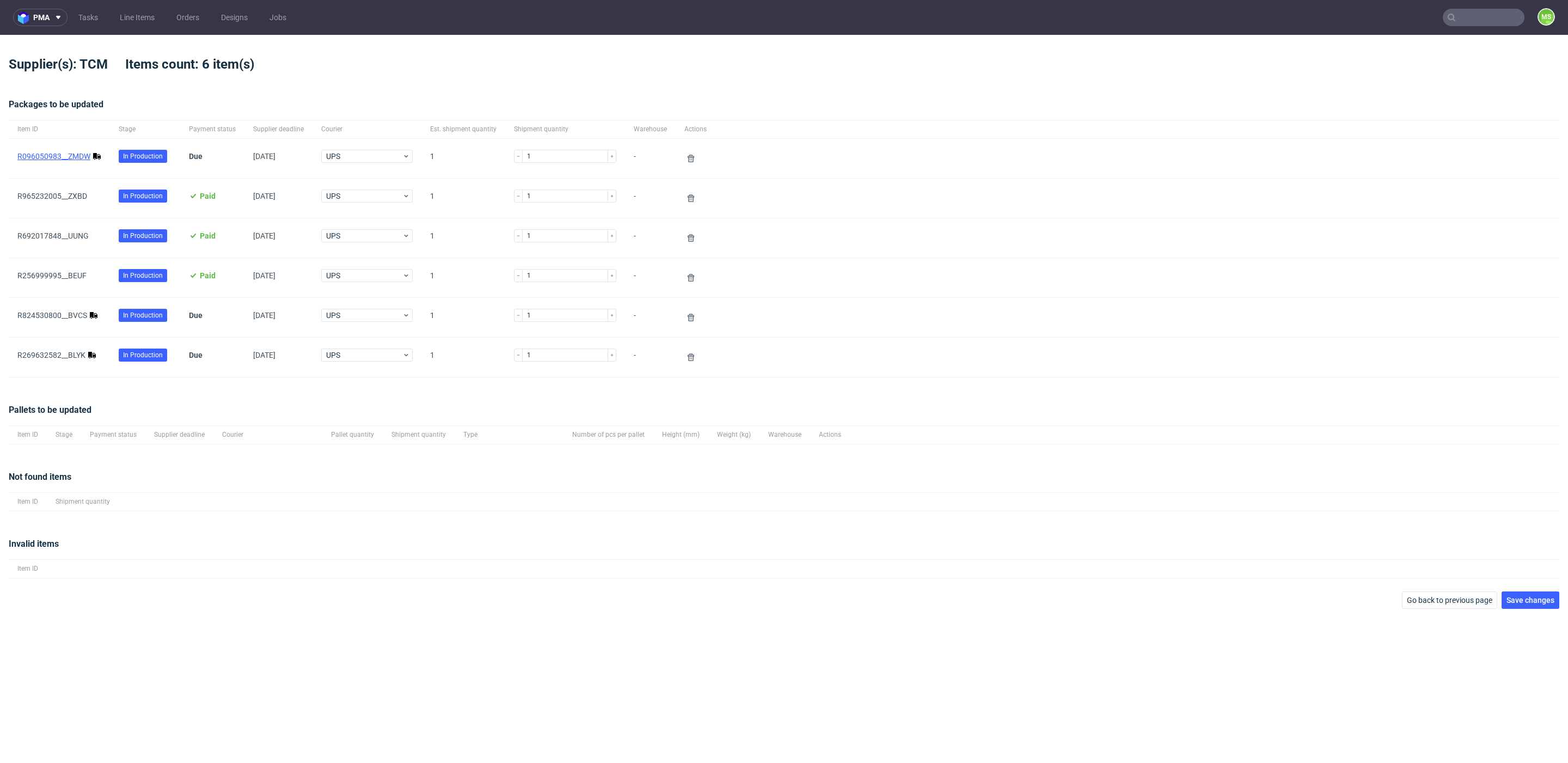
click at [78, 158] on link "R096050983__ZMDW" at bounding box center [53, 156] width 73 height 9
drag, startPoint x: 71, startPoint y: 311, endPoint x: 85, endPoint y: 340, distance: 32.2
click at [71, 311] on link "R824530800__BVCS" at bounding box center [51, 315] width 70 height 9
drag, startPoint x: 75, startPoint y: 353, endPoint x: 163, endPoint y: 289, distance: 108.8
click at [75, 352] on link "R269632582__BLYK" at bounding box center [51, 355] width 68 height 9
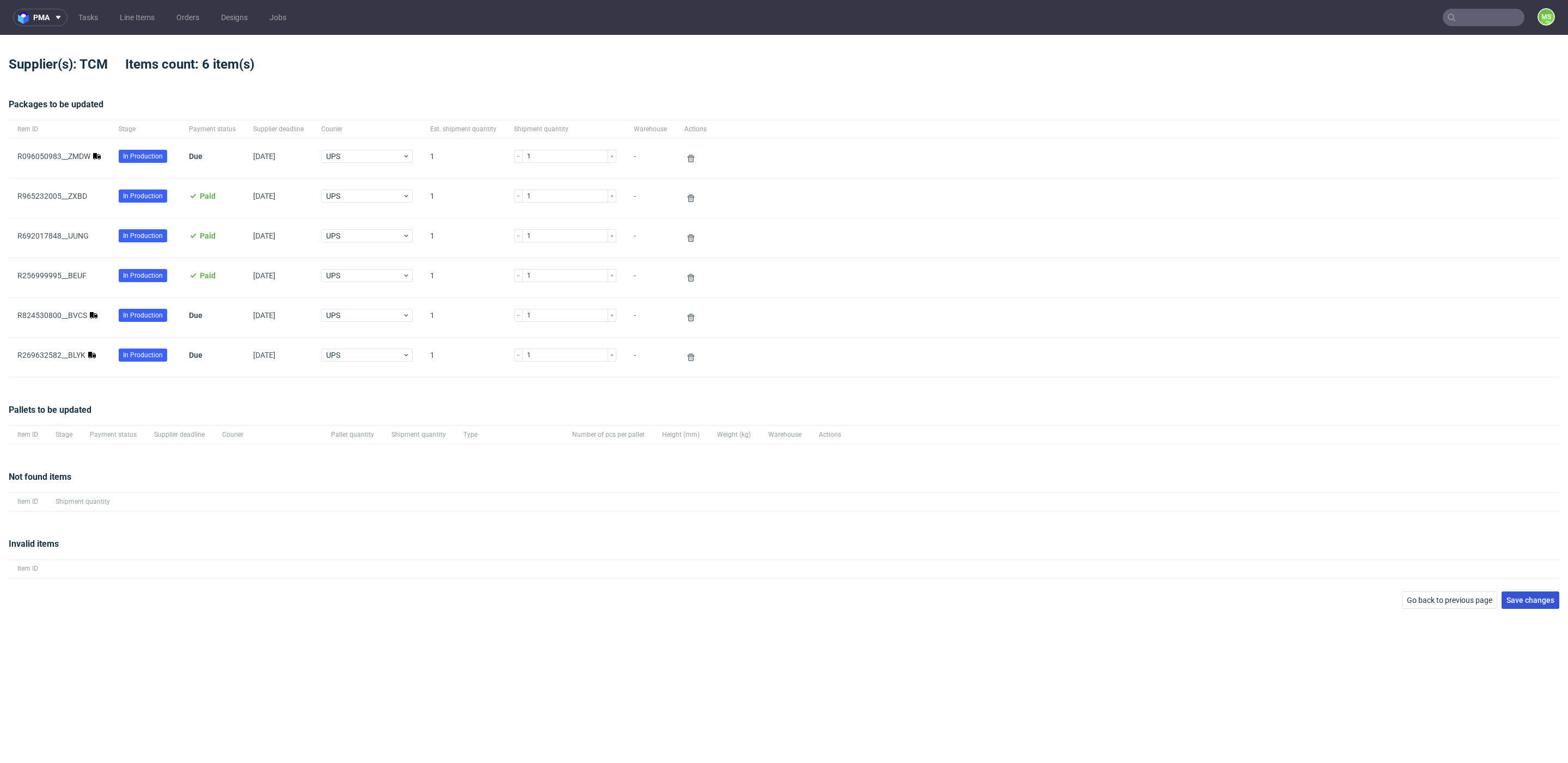
click at [1532, 596] on span "Save changes" at bounding box center [1530, 600] width 48 height 7
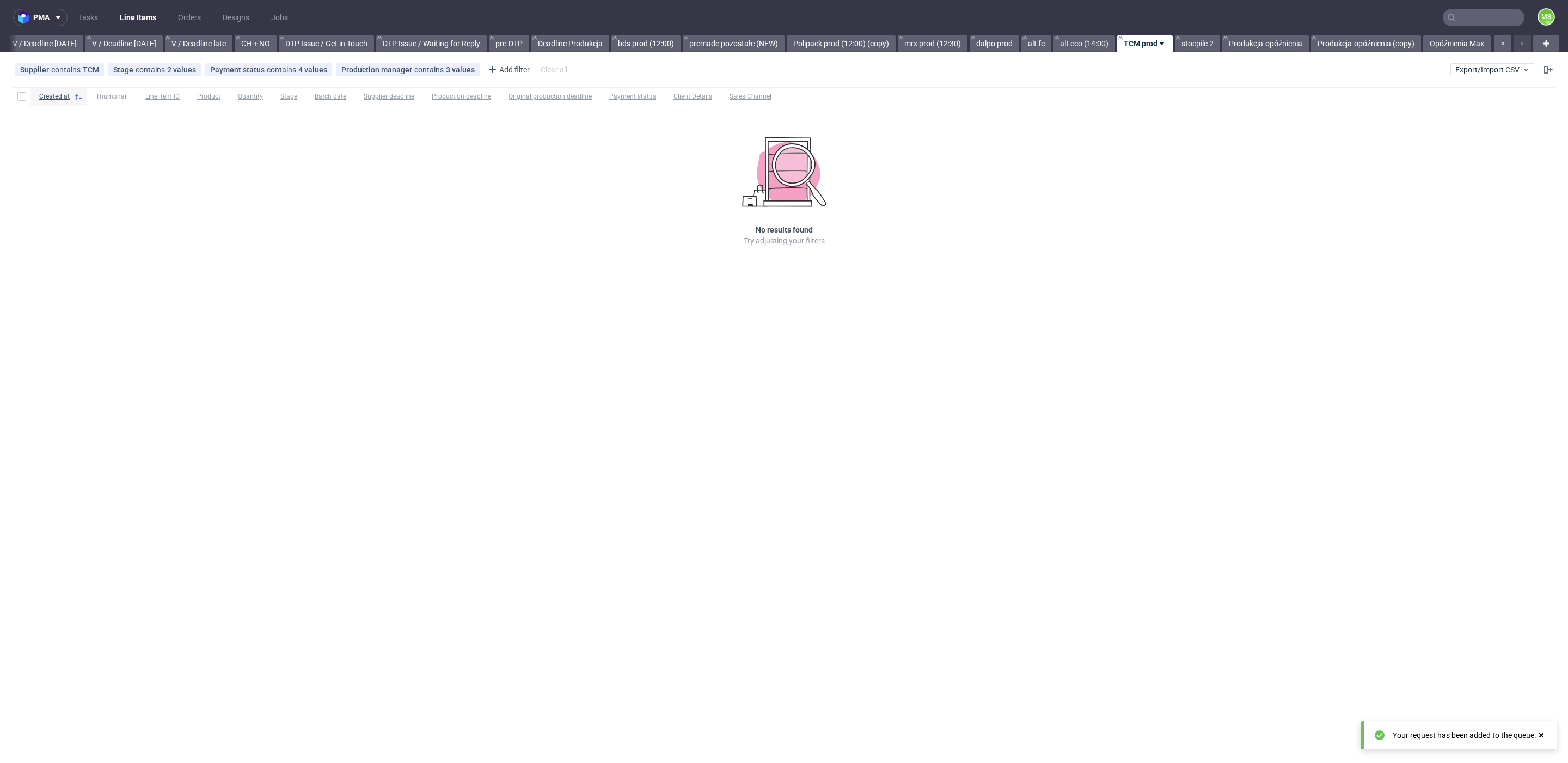
scroll to position [0, 1373]
